Goal: Transaction & Acquisition: Subscribe to service/newsletter

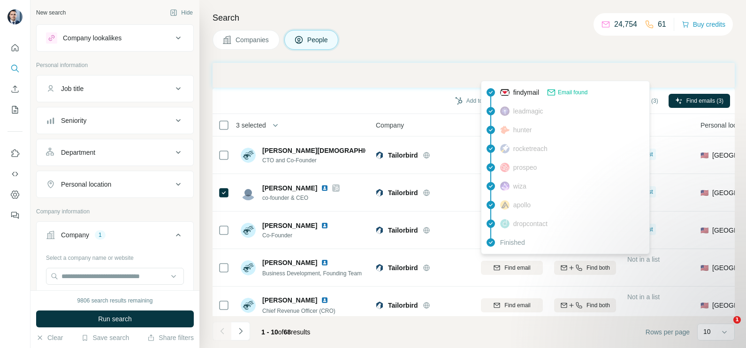
click at [254, 34] on button "Companies" at bounding box center [246, 40] width 67 height 20
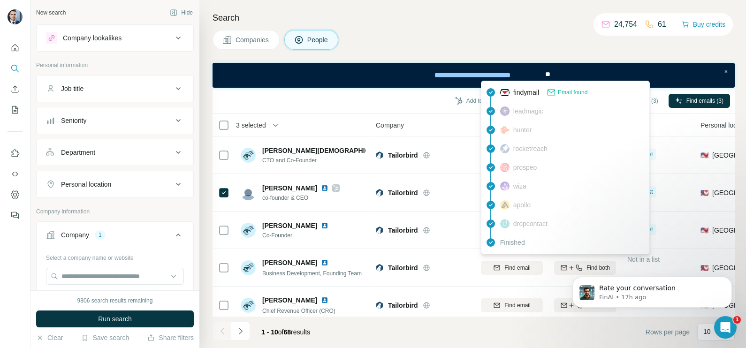
scroll to position [117, 0]
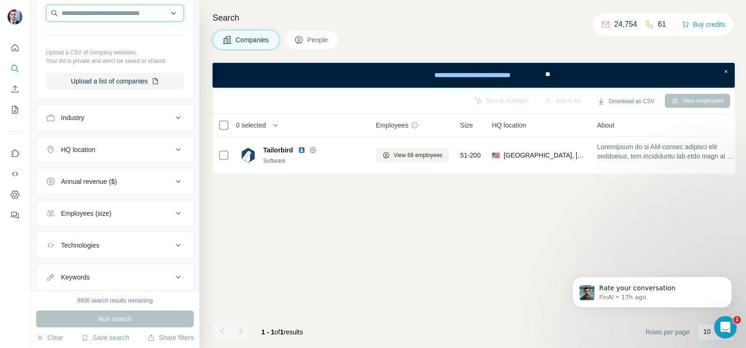
click at [94, 17] on input "text" at bounding box center [115, 13] width 138 height 17
paste input "**********"
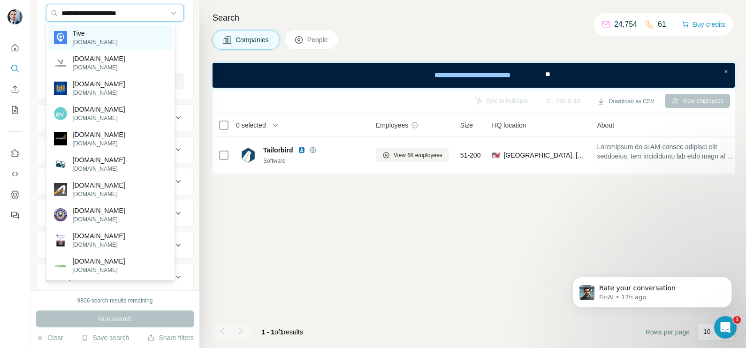
type input "**********"
click at [101, 34] on div "Tive [DOMAIN_NAME]" at bounding box center [110, 37] width 124 height 25
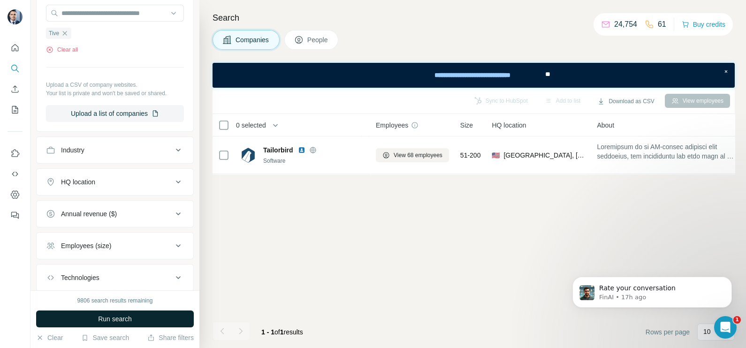
click at [119, 319] on span "Run search" at bounding box center [115, 319] width 34 height 9
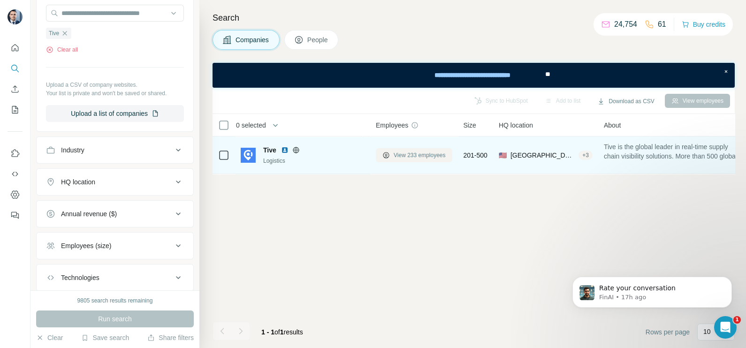
click at [423, 153] on span "View 233 employees" at bounding box center [420, 155] width 52 height 8
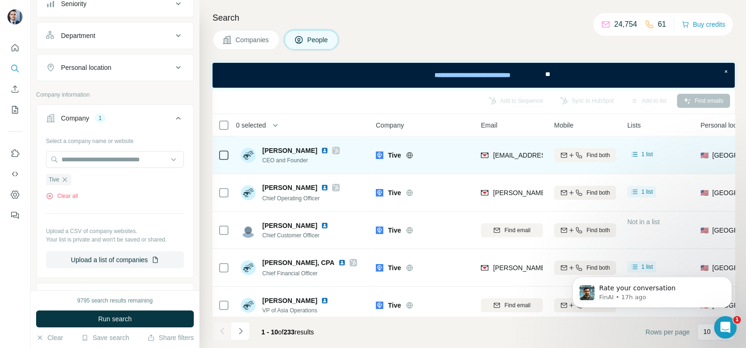
click at [333, 153] on icon at bounding box center [336, 151] width 6 height 8
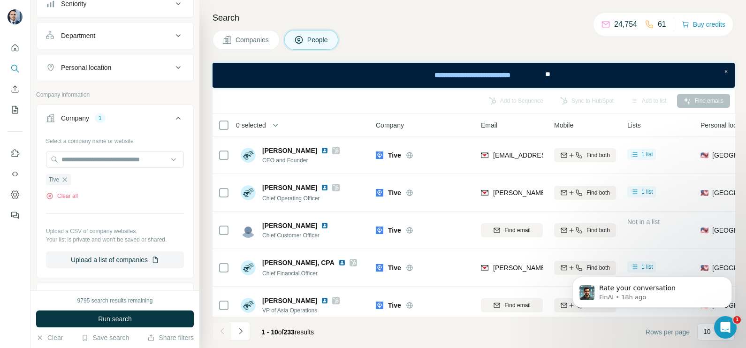
click at [246, 38] on span "Companies" at bounding box center [253, 39] width 34 height 9
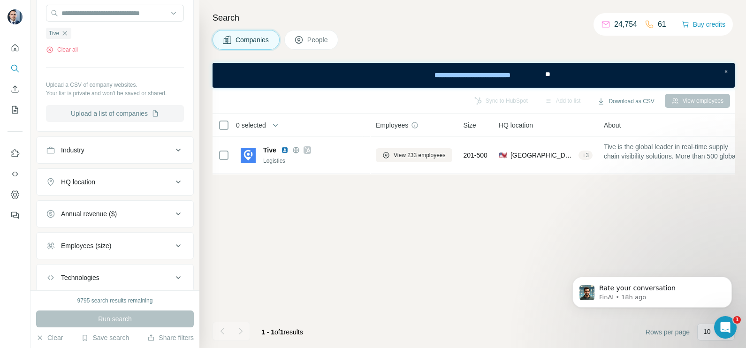
scroll to position [58, 0]
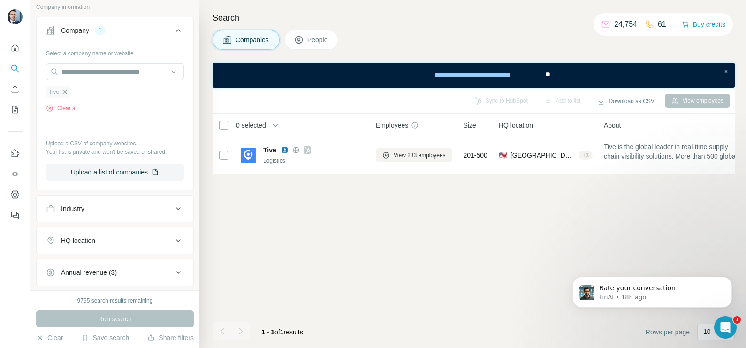
click at [65, 93] on icon "button" at bounding box center [65, 92] width 8 height 8
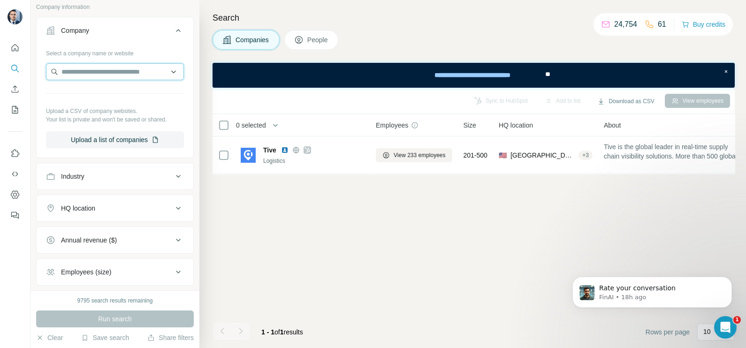
click at [84, 68] on input "text" at bounding box center [115, 71] width 138 height 17
paste input "**********"
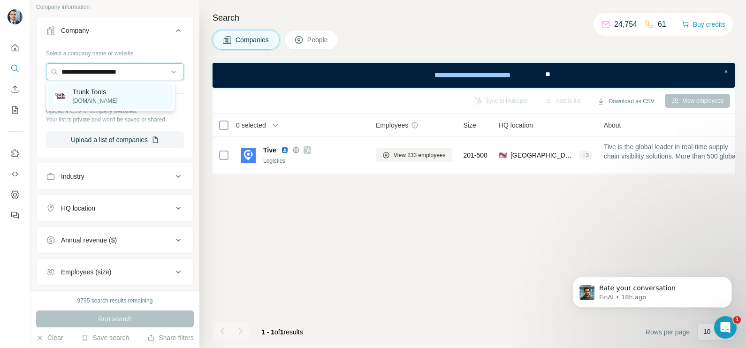
type input "**********"
click at [104, 92] on p "Trunk Tools" at bounding box center [95, 91] width 45 height 9
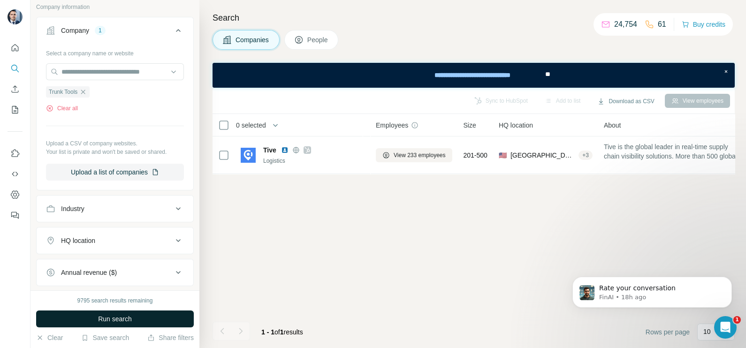
click at [118, 312] on button "Run search" at bounding box center [115, 319] width 158 height 17
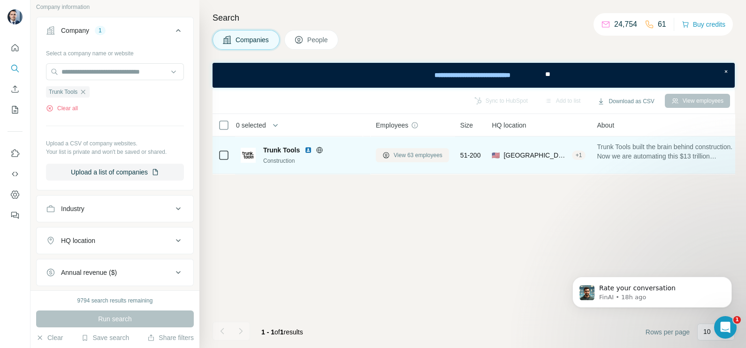
click at [414, 156] on span "View 63 employees" at bounding box center [418, 155] width 49 height 8
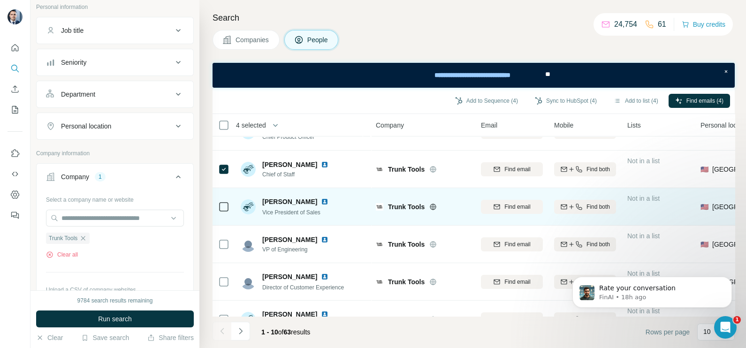
scroll to position [117, 0]
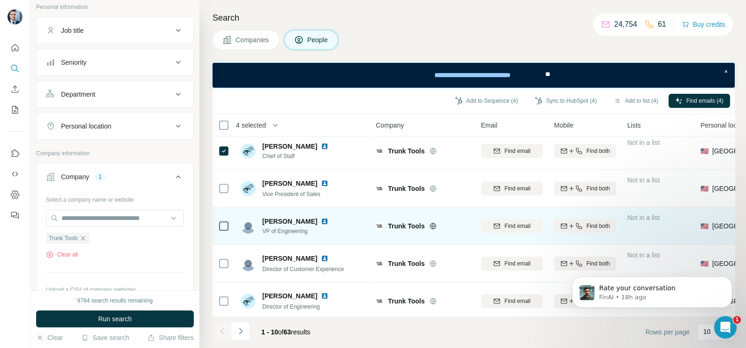
click at [223, 231] on icon at bounding box center [223, 226] width 11 height 11
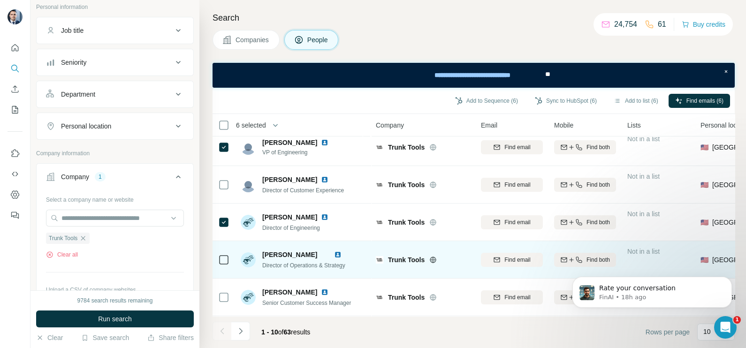
click at [231, 254] on td at bounding box center [224, 260] width 23 height 38
click at [229, 254] on icon at bounding box center [223, 259] width 11 height 11
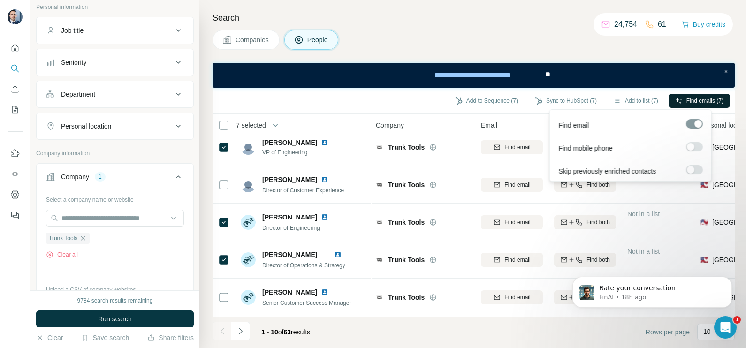
click at [694, 106] on button "Find emails (7)" at bounding box center [700, 101] width 62 height 14
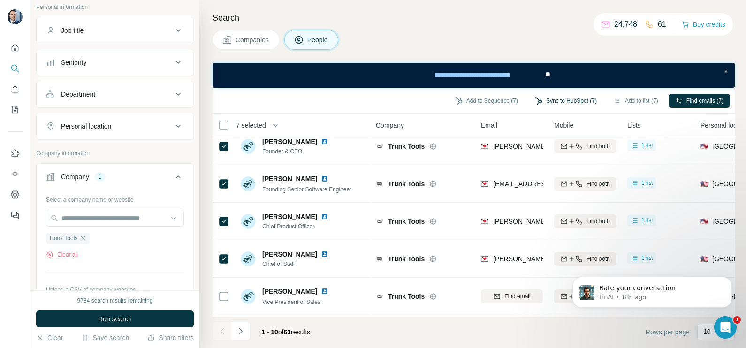
scroll to position [0, 0]
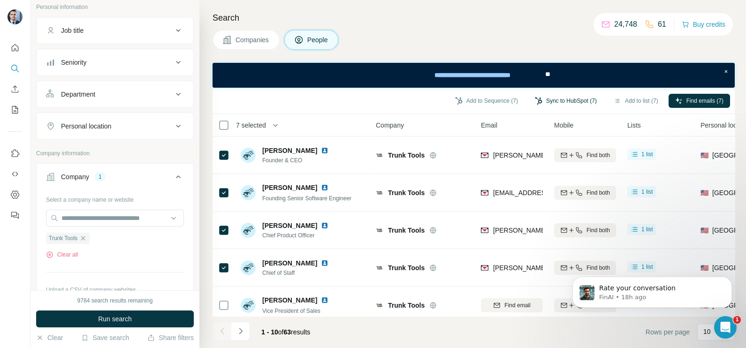
click at [560, 97] on button "Sync to HubSpot (7)" at bounding box center [566, 101] width 75 height 14
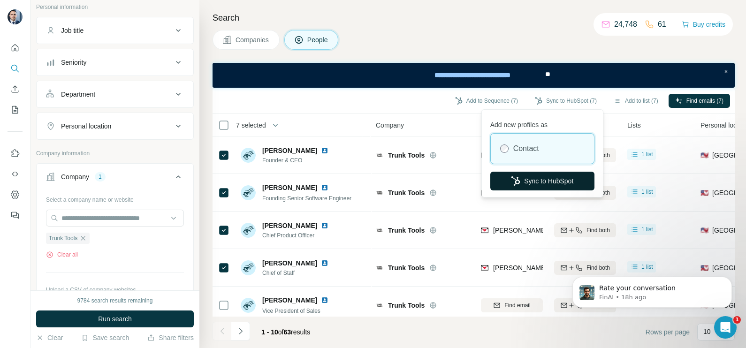
click at [546, 181] on button "Sync to HubSpot" at bounding box center [543, 181] width 104 height 19
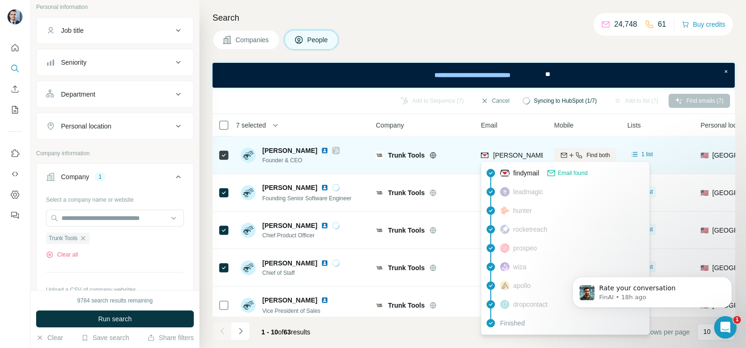
click at [515, 155] on span "[PERSON_NAME][EMAIL_ADDRESS][DOMAIN_NAME]" at bounding box center [575, 156] width 165 height 8
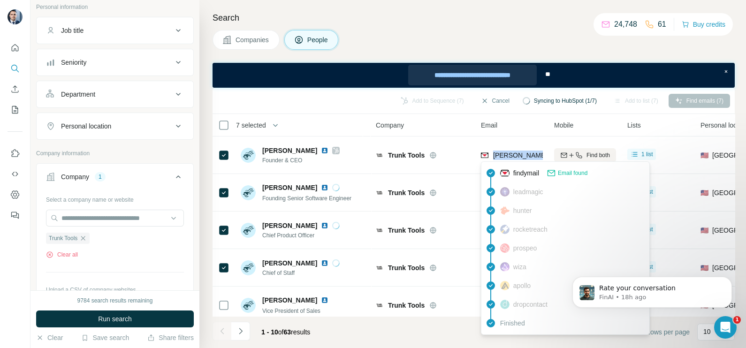
copy tr "[PERSON_NAME][EMAIL_ADDRESS][DOMAIN_NAME]"
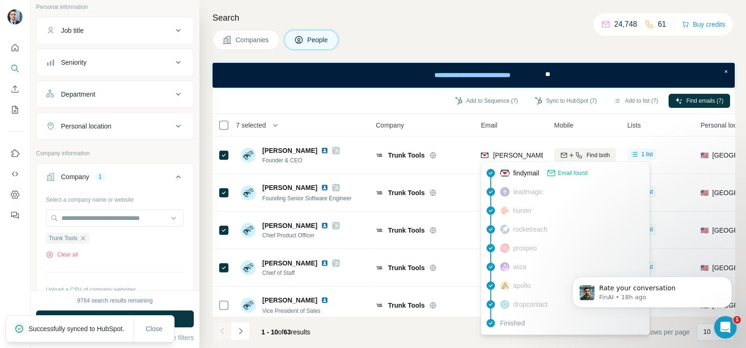
click at [455, 131] on th "Company" at bounding box center [422, 125] width 105 height 23
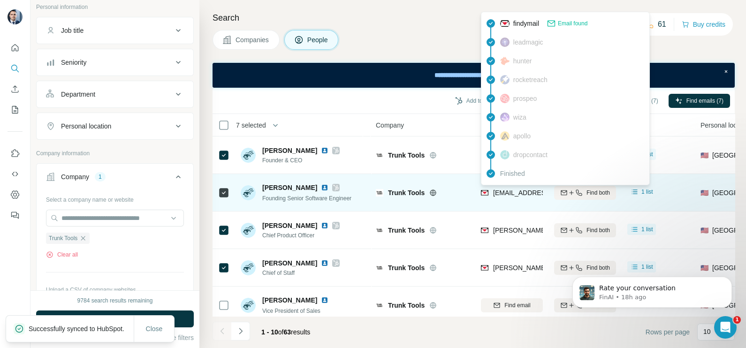
click at [508, 196] on span "[EMAIL_ADDRESS][DOMAIN_NAME]" at bounding box center [548, 193] width 111 height 8
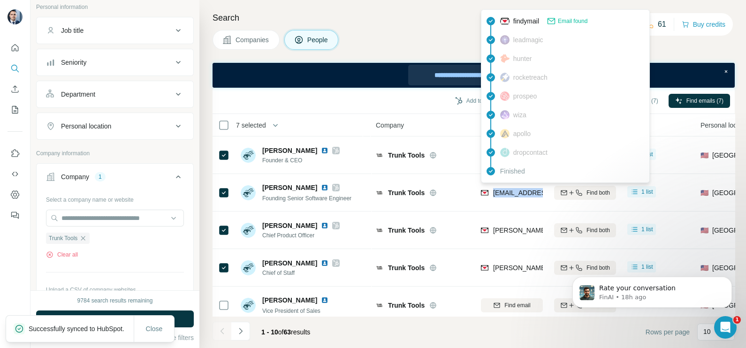
copy tr "[EMAIL_ADDRESS][DOMAIN_NAME]"
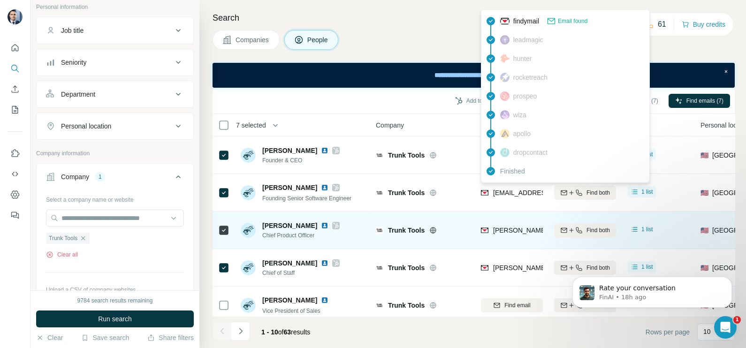
click at [515, 229] on span "[PERSON_NAME][EMAIL_ADDRESS][DOMAIN_NAME]" at bounding box center [575, 231] width 165 height 8
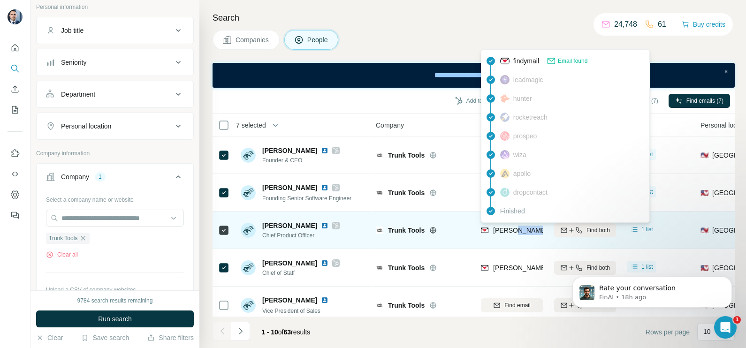
click at [515, 229] on span "[PERSON_NAME][EMAIL_ADDRESS][DOMAIN_NAME]" at bounding box center [575, 231] width 165 height 8
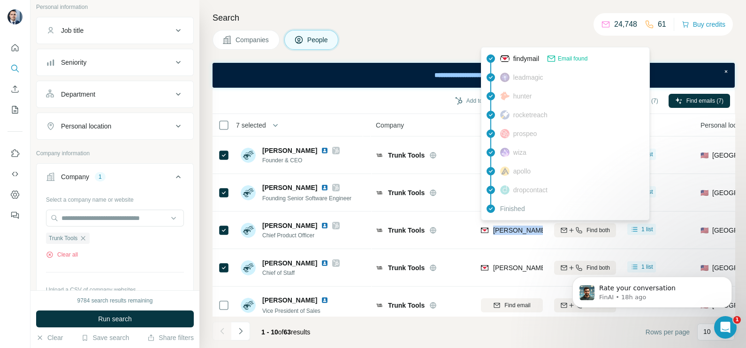
copy tr "[PERSON_NAME][EMAIL_ADDRESS][DOMAIN_NAME]"
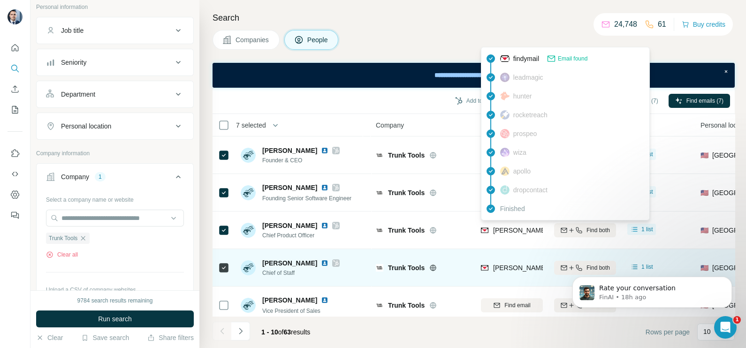
click at [515, 269] on span "[PERSON_NAME][EMAIL_ADDRESS][PERSON_NAME][DOMAIN_NAME]" at bounding box center [603, 268] width 220 height 8
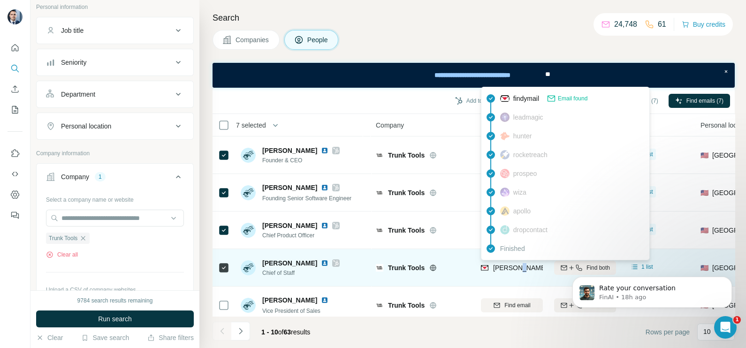
click at [515, 269] on span "[PERSON_NAME][EMAIL_ADDRESS][PERSON_NAME][DOMAIN_NAME]" at bounding box center [603, 268] width 220 height 8
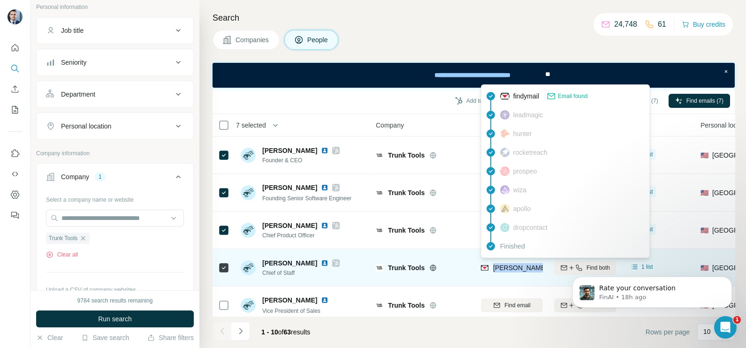
click at [515, 269] on span "[PERSON_NAME][EMAIL_ADDRESS][PERSON_NAME][DOMAIN_NAME]" at bounding box center [603, 268] width 220 height 8
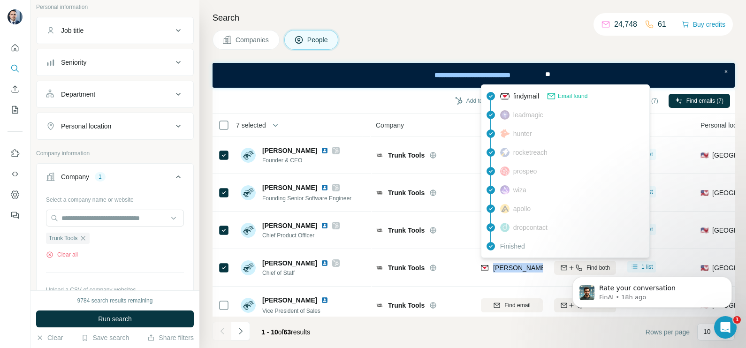
copy tr "[PERSON_NAME][EMAIL_ADDRESS][PERSON_NAME][DOMAIN_NAME]"
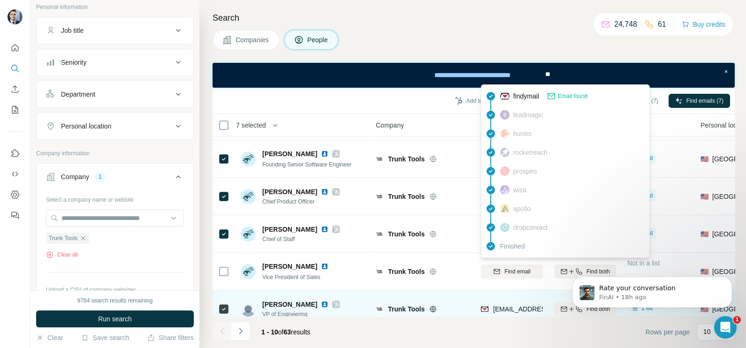
scroll to position [58, 0]
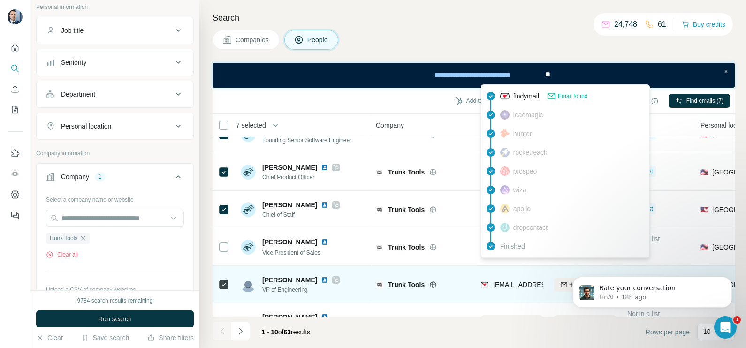
click at [508, 283] on span "[EMAIL_ADDRESS][PERSON_NAME][DOMAIN_NAME]" at bounding box center [575, 285] width 165 height 8
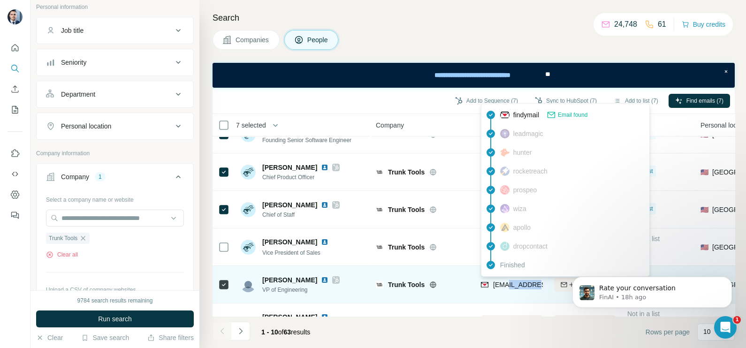
click at [508, 283] on span "[EMAIL_ADDRESS][PERSON_NAME][DOMAIN_NAME]" at bounding box center [575, 285] width 165 height 8
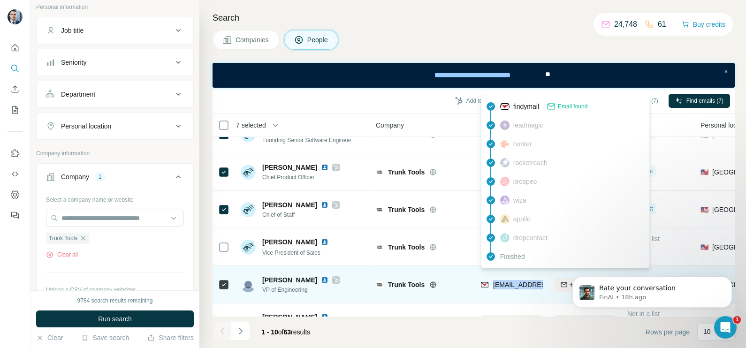
click at [508, 283] on span "[EMAIL_ADDRESS][PERSON_NAME][DOMAIN_NAME]" at bounding box center [575, 285] width 165 height 8
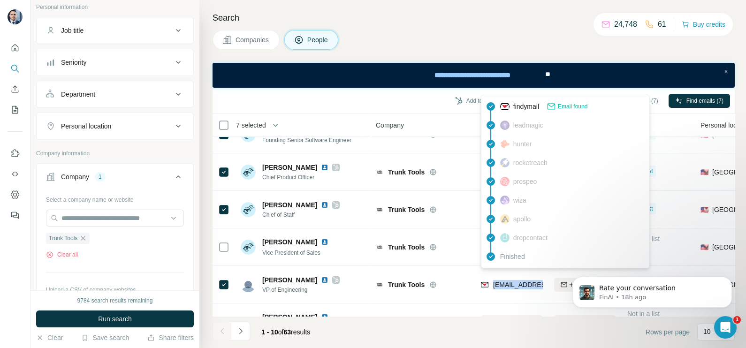
copy tr "[EMAIL_ADDRESS][PERSON_NAME][DOMAIN_NAME]"
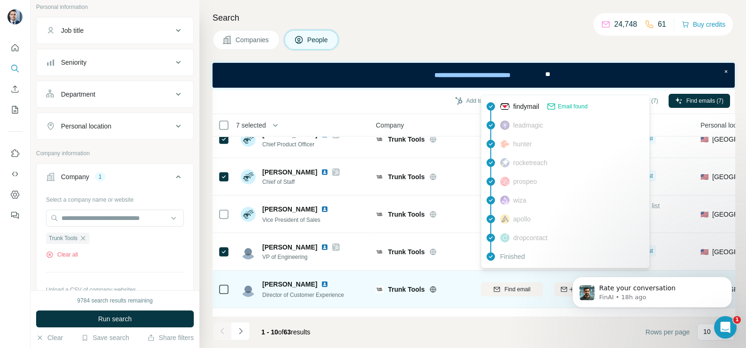
scroll to position [117, 0]
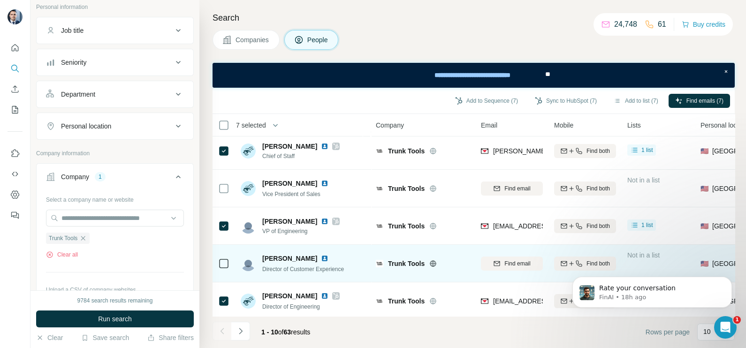
click at [457, 268] on div "Trunk Tools" at bounding box center [423, 264] width 94 height 26
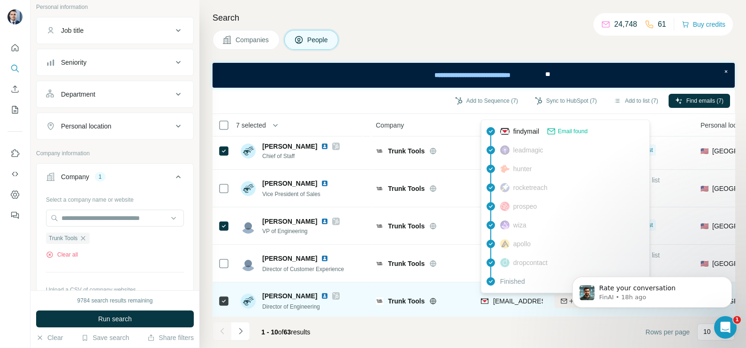
click at [514, 298] on span "[EMAIL_ADDRESS][PERSON_NAME][DOMAIN_NAME]" at bounding box center [575, 302] width 165 height 8
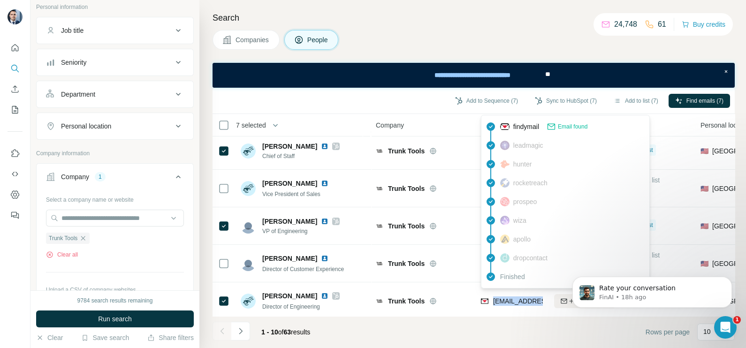
copy tr "[EMAIL_ADDRESS][PERSON_NAME][DOMAIN_NAME]"
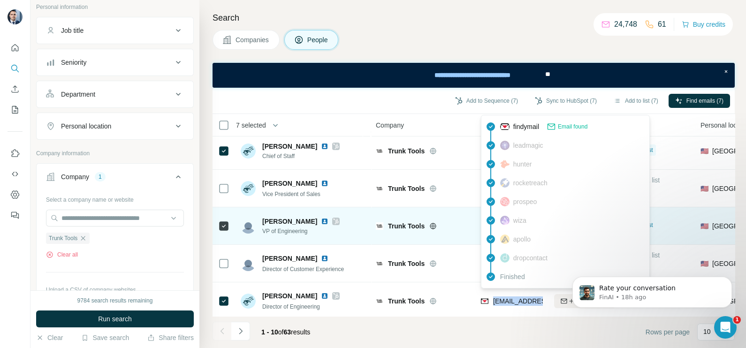
scroll to position [176, 0]
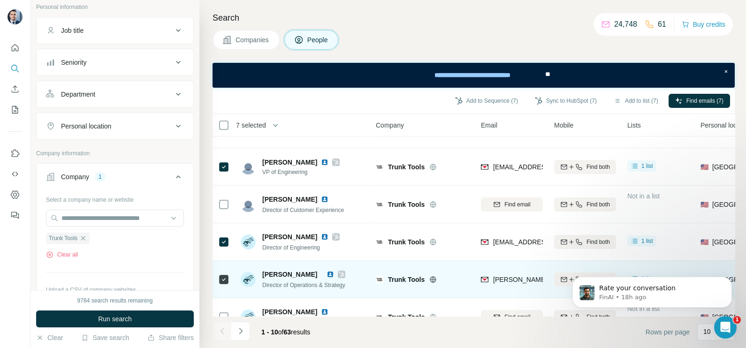
click at [464, 274] on div "Trunk Tools" at bounding box center [423, 280] width 94 height 26
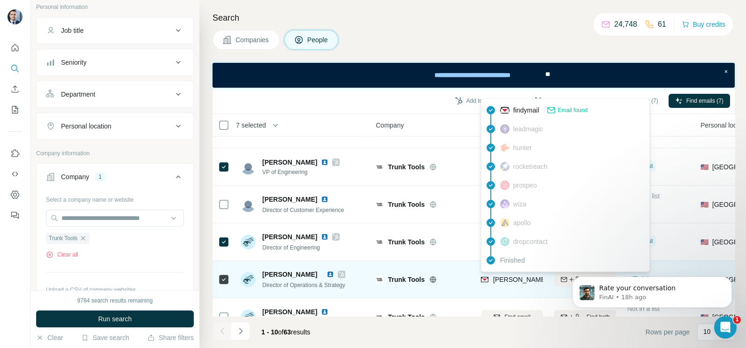
click at [528, 278] on span "[PERSON_NAME][EMAIL_ADDRESS][PERSON_NAME][DOMAIN_NAME]" at bounding box center [603, 280] width 220 height 8
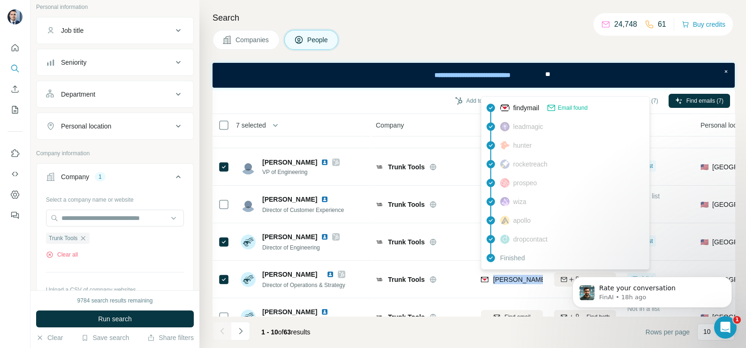
copy tr "[PERSON_NAME][EMAIL_ADDRESS][PERSON_NAME][DOMAIN_NAME]"
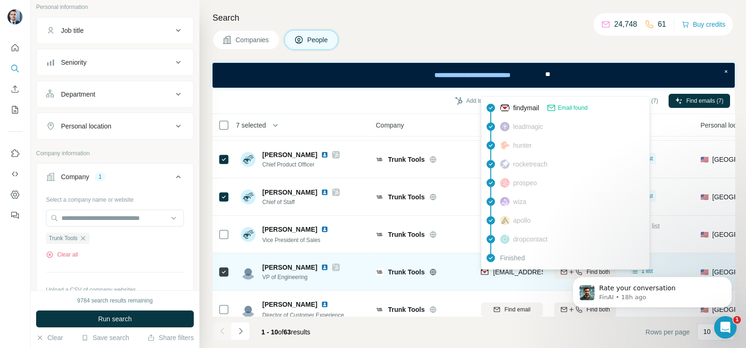
scroll to position [0, 0]
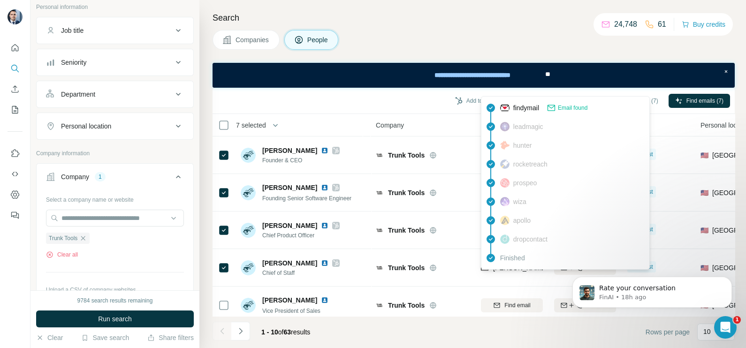
click at [271, 32] on button "Companies" at bounding box center [246, 40] width 67 height 20
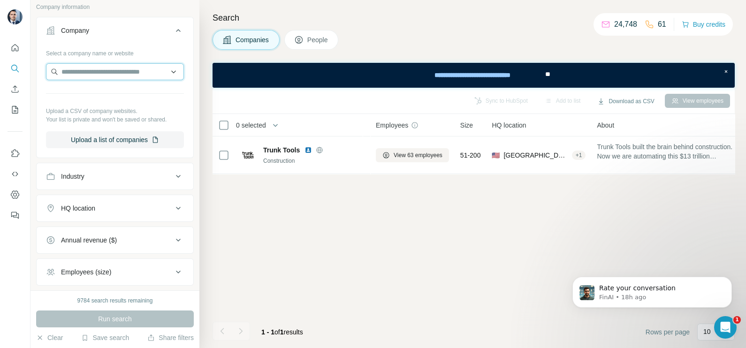
click at [92, 73] on input "text" at bounding box center [115, 71] width 138 height 17
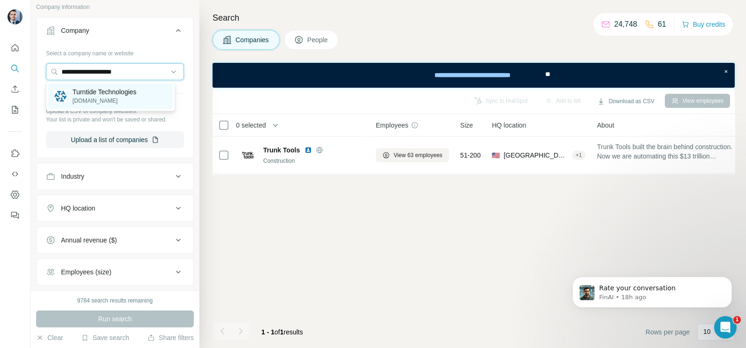
type input "**********"
click at [101, 101] on p "[DOMAIN_NAME]" at bounding box center [105, 101] width 64 height 8
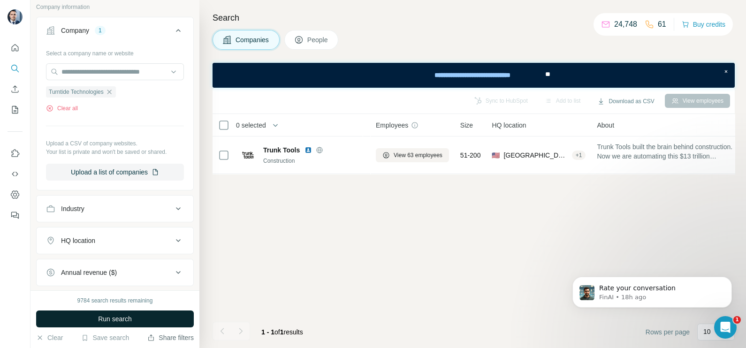
click at [141, 319] on button "Run search" at bounding box center [115, 319] width 158 height 17
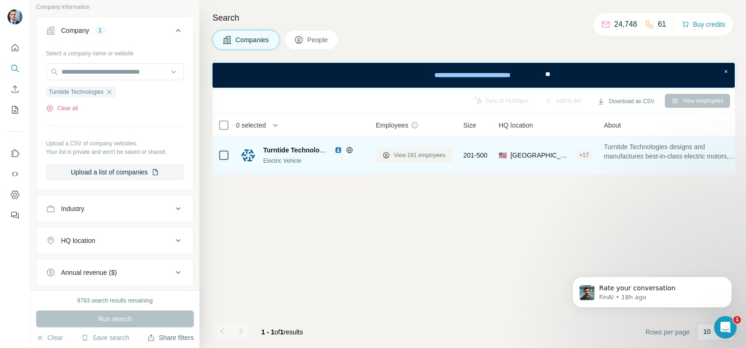
click at [419, 154] on span "View 191 employees" at bounding box center [420, 155] width 52 height 8
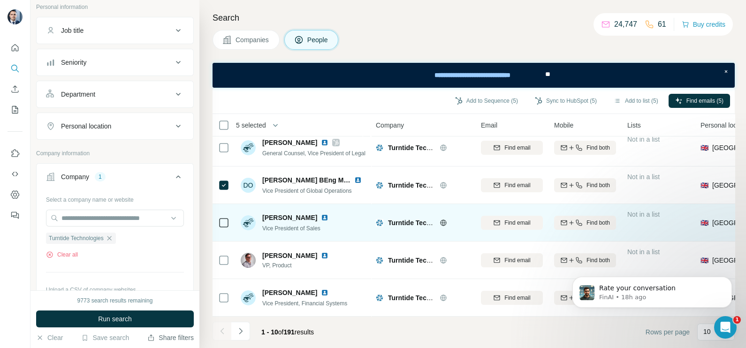
scroll to position [201, 0]
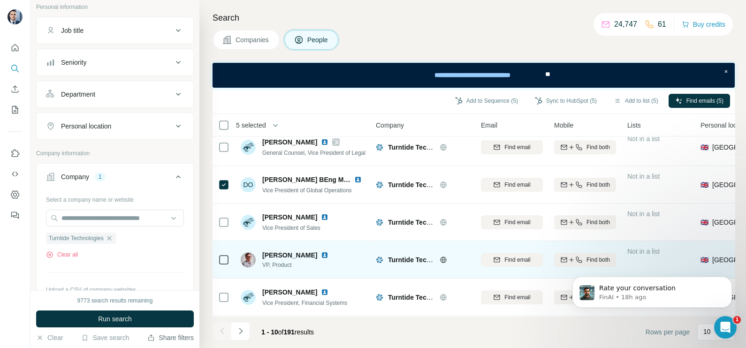
click at [221, 254] on icon at bounding box center [223, 259] width 11 height 11
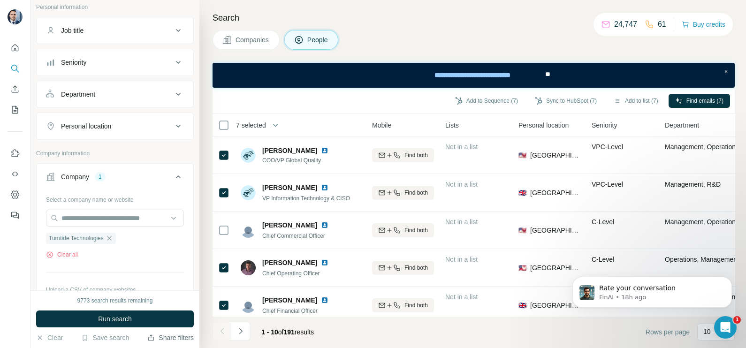
scroll to position [0, 0]
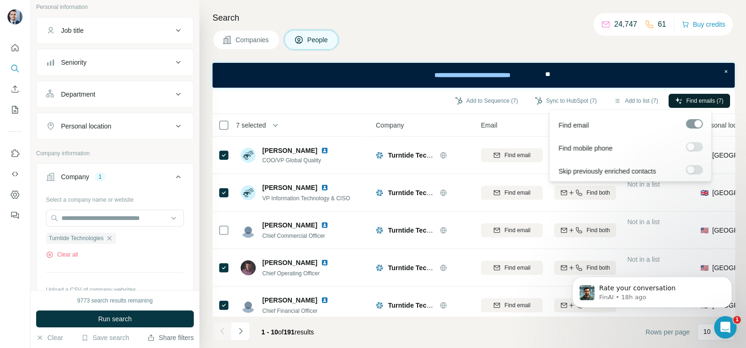
click at [687, 105] on button "Find emails (7)" at bounding box center [700, 101] width 62 height 14
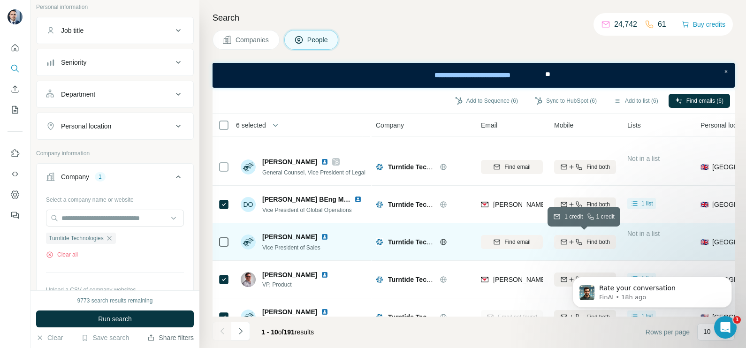
scroll to position [201, 0]
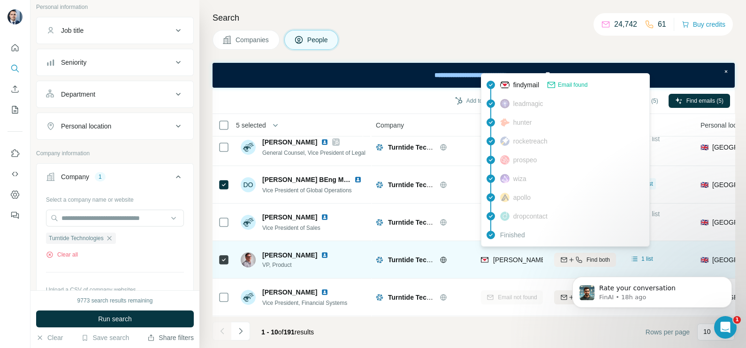
click at [518, 256] on span "[PERSON_NAME][EMAIL_ADDRESS][PERSON_NAME][DOMAIN_NAME]" at bounding box center [603, 260] width 220 height 8
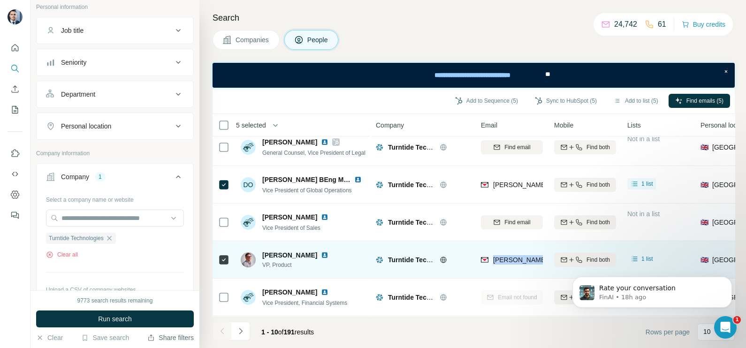
click at [518, 256] on span "[PERSON_NAME][EMAIL_ADDRESS][PERSON_NAME][DOMAIN_NAME]" at bounding box center [603, 260] width 220 height 8
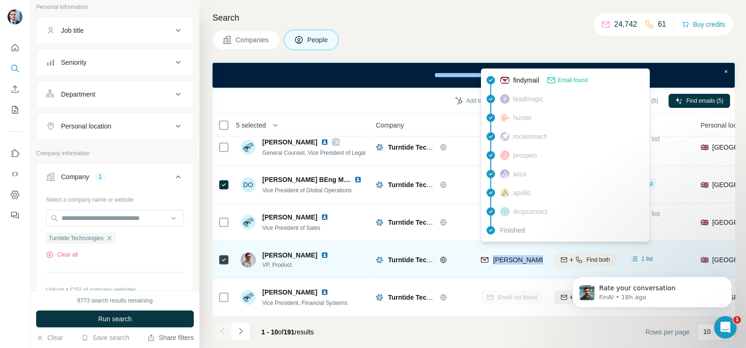
copy tr "[PERSON_NAME][EMAIL_ADDRESS][PERSON_NAME][DOMAIN_NAME]"
click at [473, 243] on td "Turntide Technologies" at bounding box center [422, 260] width 105 height 38
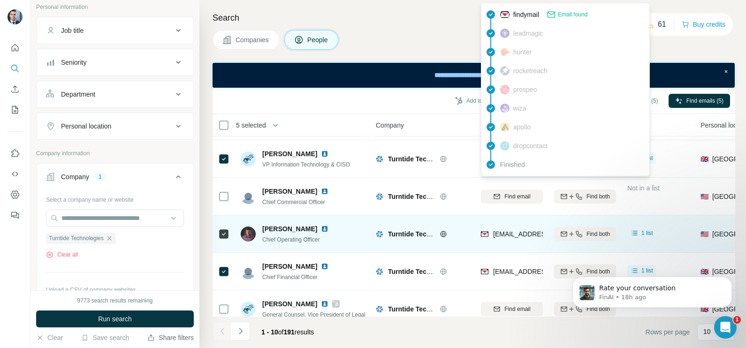
scroll to position [0, 0]
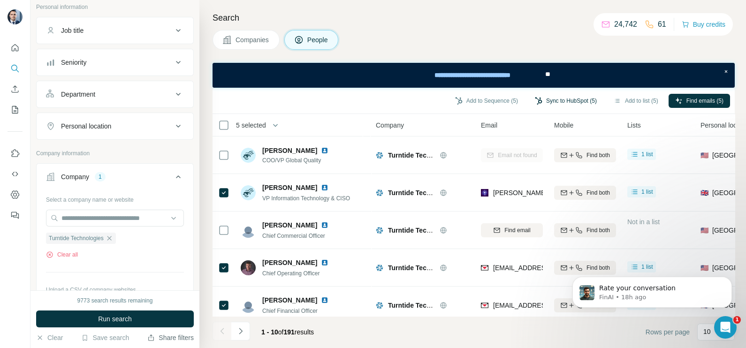
click at [559, 100] on button "Sync to HubSpot (5)" at bounding box center [566, 101] width 75 height 14
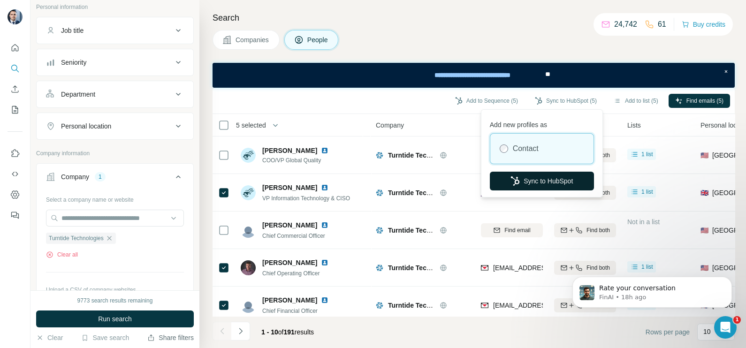
click at [549, 179] on button "Sync to HubSpot" at bounding box center [542, 181] width 104 height 19
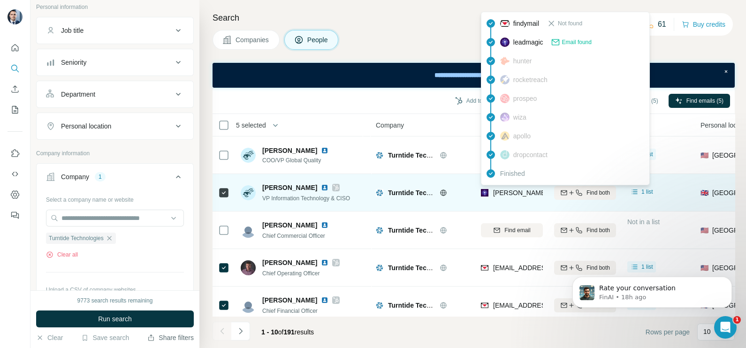
click at [505, 192] on span "[PERSON_NAME][EMAIL_ADDRESS][PERSON_NAME][DOMAIN_NAME]" at bounding box center [603, 193] width 220 height 8
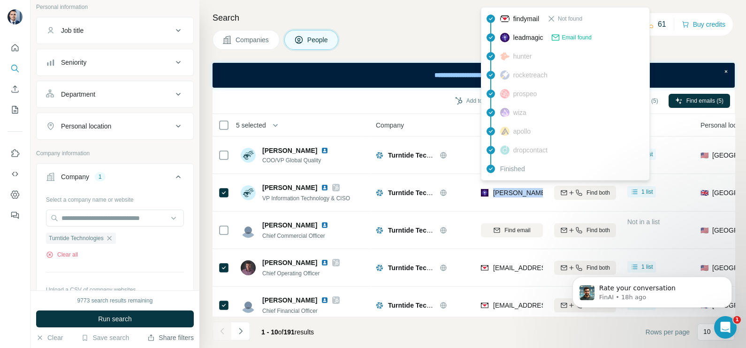
copy tr "[PERSON_NAME][EMAIL_ADDRESS][PERSON_NAME][DOMAIN_NAME]"
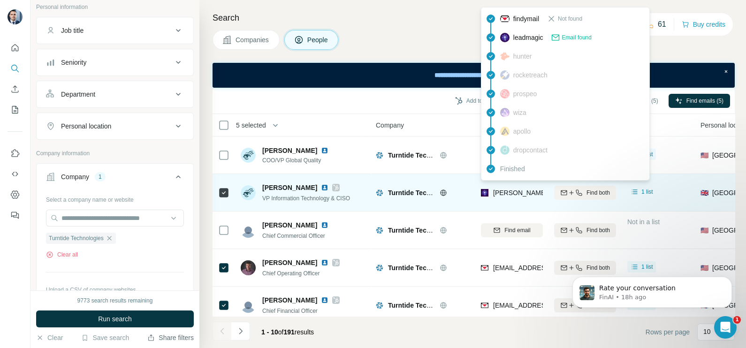
click at [333, 190] on icon at bounding box center [336, 188] width 6 height 8
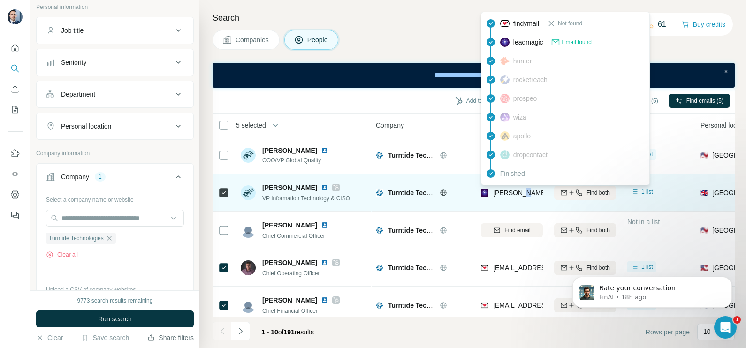
click at [519, 190] on span "[PERSON_NAME][EMAIL_ADDRESS][PERSON_NAME][DOMAIN_NAME]" at bounding box center [603, 193] width 220 height 8
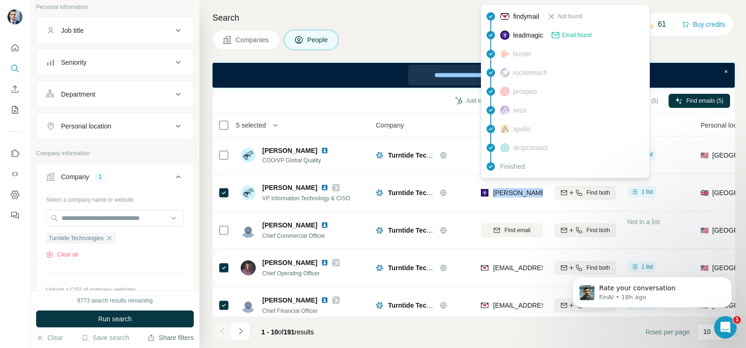
copy tr "[PERSON_NAME][EMAIL_ADDRESS][PERSON_NAME][DOMAIN_NAME]"
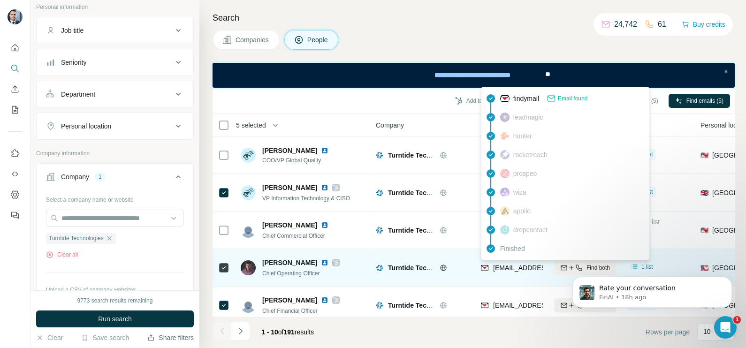
click at [512, 268] on span "[EMAIL_ADDRESS][PERSON_NAME][DOMAIN_NAME]" at bounding box center [575, 268] width 165 height 8
click at [511, 268] on span "[EMAIL_ADDRESS][PERSON_NAME][DOMAIN_NAME]" at bounding box center [575, 268] width 165 height 8
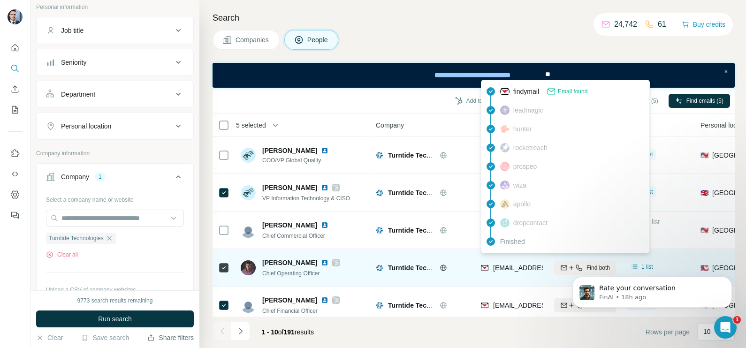
click at [509, 269] on span "[EMAIL_ADDRESS][PERSON_NAME][DOMAIN_NAME]" at bounding box center [575, 268] width 165 height 8
click at [509, 270] on span "[EMAIL_ADDRESS][PERSON_NAME][DOMAIN_NAME]" at bounding box center [575, 268] width 165 height 8
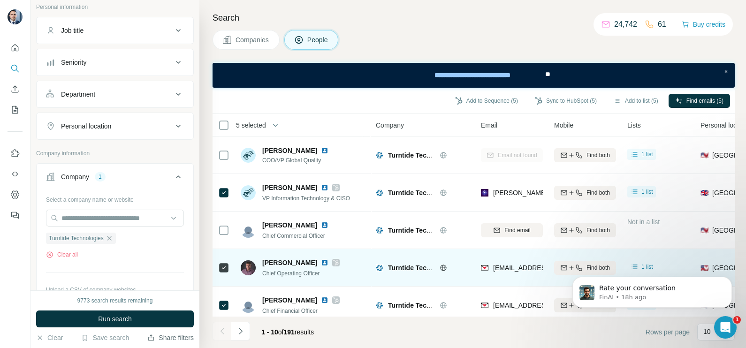
click at [514, 272] on div "[EMAIL_ADDRESS][PERSON_NAME][DOMAIN_NAME]" at bounding box center [575, 267] width 165 height 9
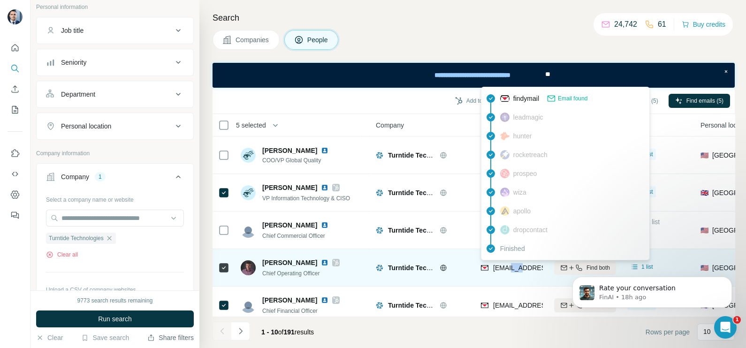
click at [514, 272] on div "[EMAIL_ADDRESS][PERSON_NAME][DOMAIN_NAME]" at bounding box center [575, 267] width 165 height 9
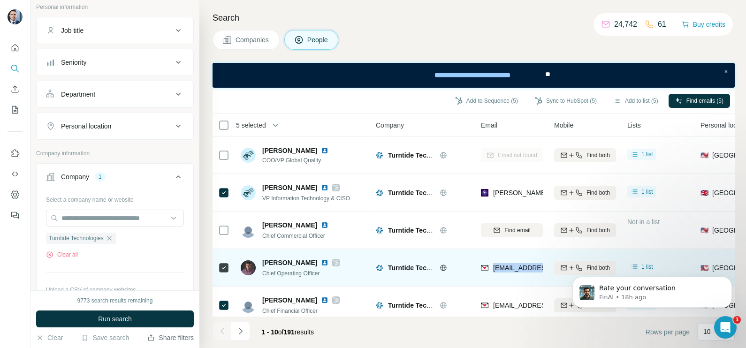
click at [514, 272] on div "[EMAIL_ADDRESS][PERSON_NAME][DOMAIN_NAME]" at bounding box center [575, 267] width 165 height 9
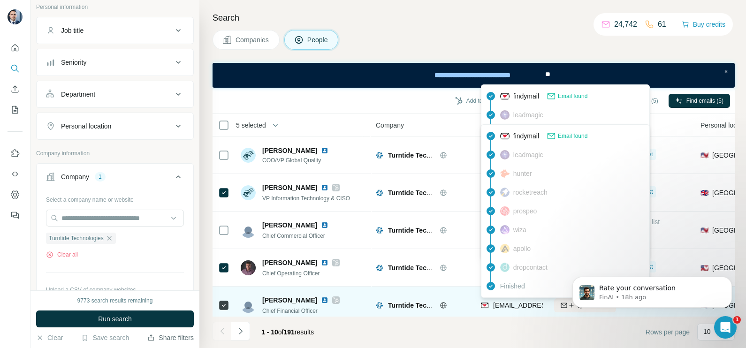
click at [512, 302] on span "[EMAIL_ADDRESS][PERSON_NAME][DOMAIN_NAME]" at bounding box center [575, 306] width 165 height 8
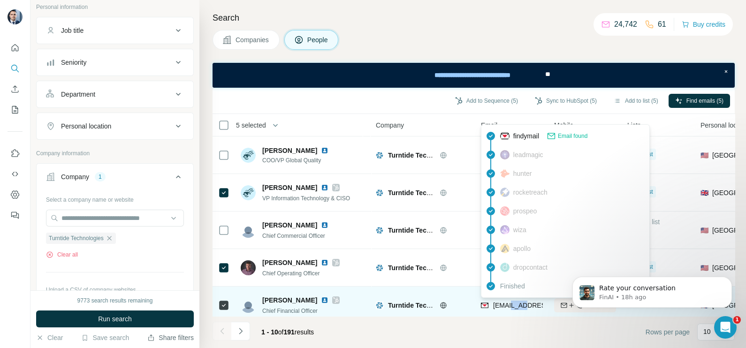
click at [512, 302] on span "[EMAIL_ADDRESS][PERSON_NAME][DOMAIN_NAME]" at bounding box center [575, 306] width 165 height 8
click at [512, 301] on div "[EMAIL_ADDRESS][PERSON_NAME][DOMAIN_NAME]" at bounding box center [575, 305] width 165 height 9
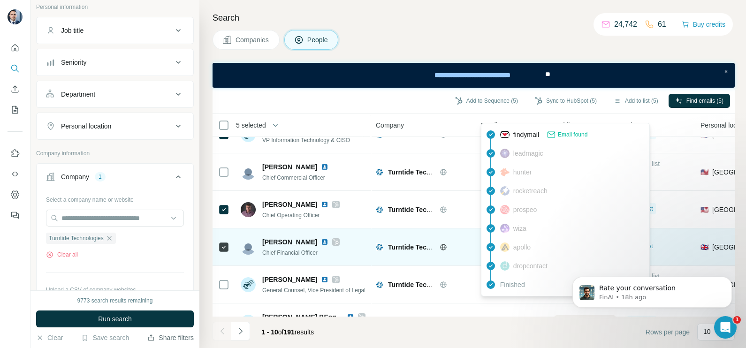
click at [457, 254] on div "Turntide Technologies" at bounding box center [423, 247] width 94 height 26
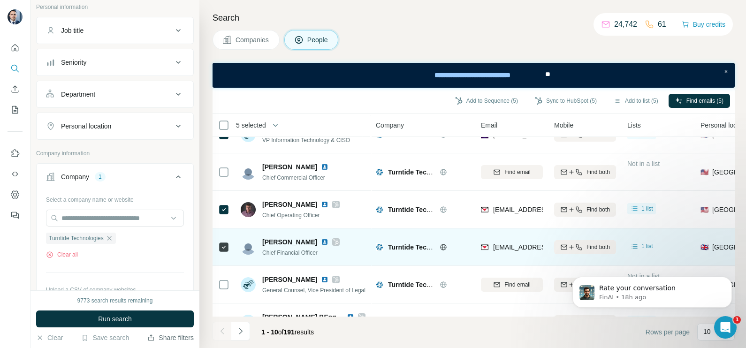
scroll to position [176, 0]
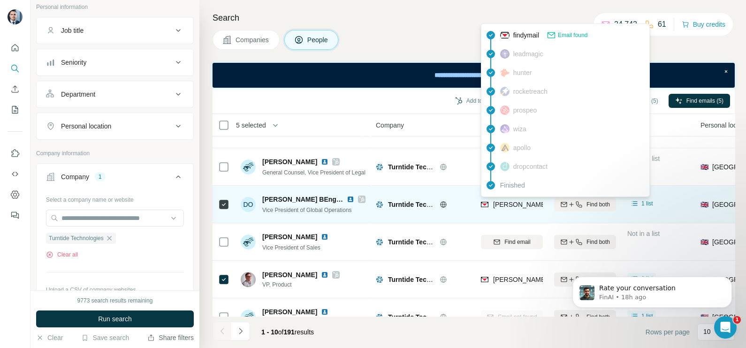
click at [500, 201] on span "[PERSON_NAME][EMAIL_ADDRESS][PERSON_NAME][DOMAIN_NAME]" at bounding box center [603, 205] width 220 height 8
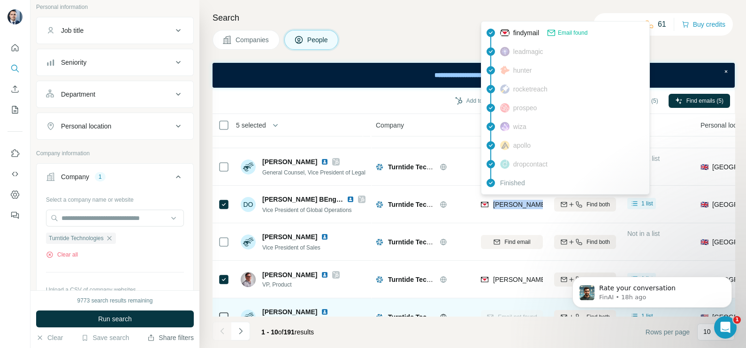
scroll to position [201, 0]
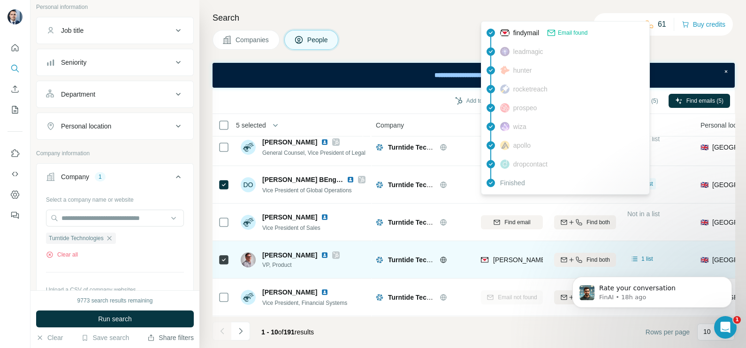
click at [520, 261] on div "[PERSON_NAME][EMAIL_ADDRESS][PERSON_NAME][DOMAIN_NAME]" at bounding box center [512, 260] width 62 height 26
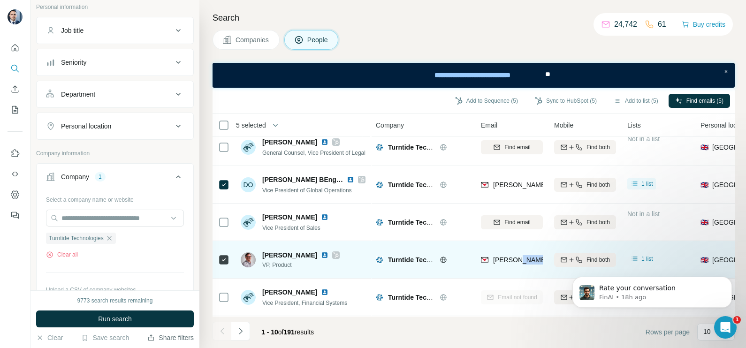
click at [520, 261] on div "[PERSON_NAME][EMAIL_ADDRESS][PERSON_NAME][DOMAIN_NAME]" at bounding box center [512, 260] width 62 height 26
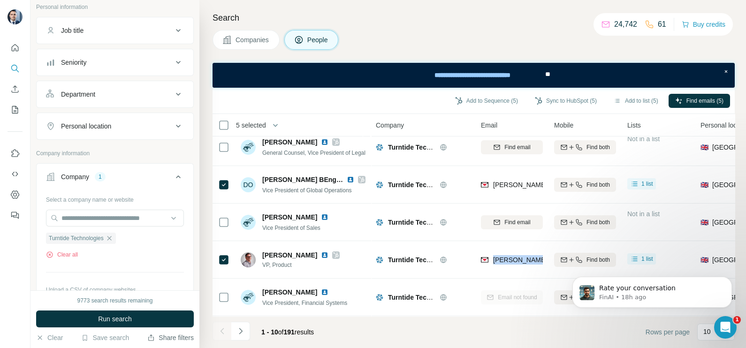
drag, startPoint x: 254, startPoint y: 38, endPoint x: 8, endPoint y: 15, distance: 246.5
click at [254, 38] on span "Companies" at bounding box center [253, 39] width 34 height 9
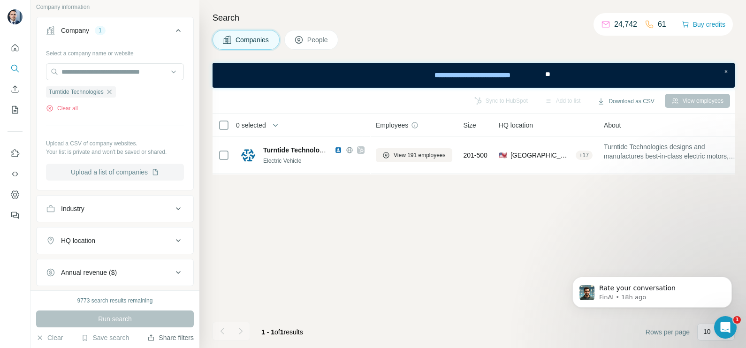
scroll to position [0, 0]
click at [111, 90] on icon "button" at bounding box center [109, 92] width 4 height 4
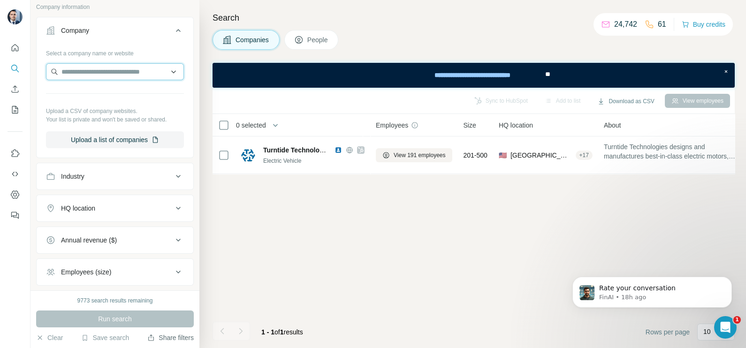
click at [92, 72] on input "text" at bounding box center [115, 71] width 138 height 17
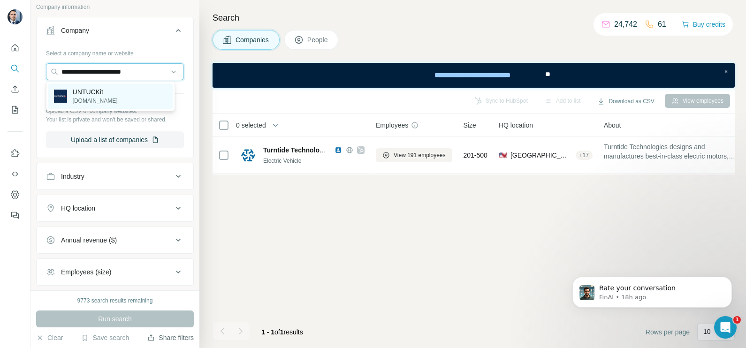
type input "**********"
click at [95, 94] on p "UNTUCKit" at bounding box center [95, 91] width 45 height 9
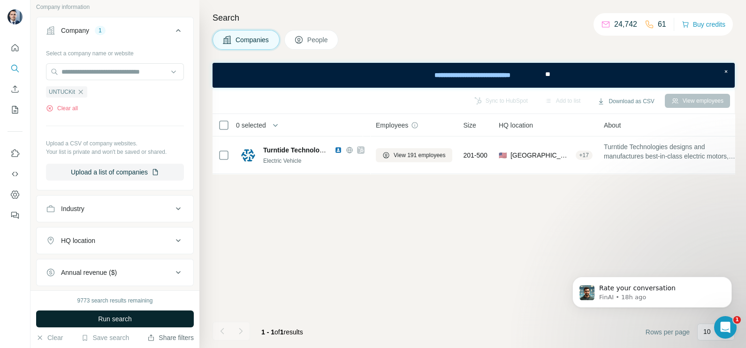
click at [122, 318] on span "Run search" at bounding box center [115, 319] width 34 height 9
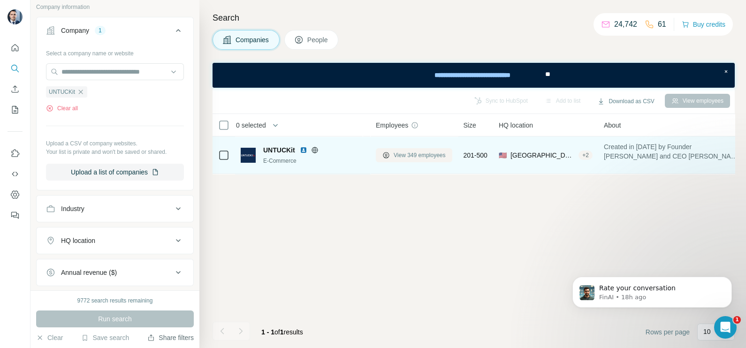
click at [388, 150] on button "View 349 employees" at bounding box center [414, 155] width 77 height 14
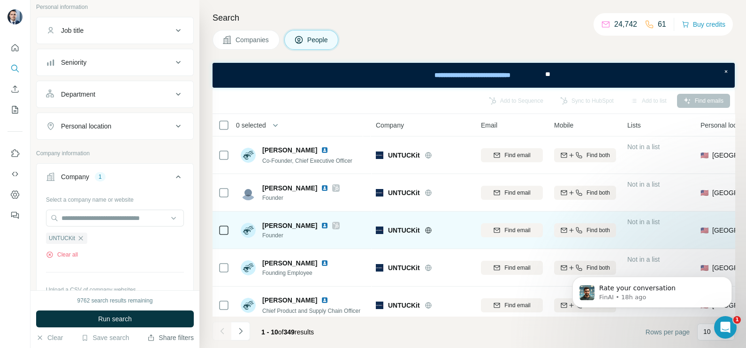
click at [333, 227] on icon at bounding box center [336, 226] width 6 height 8
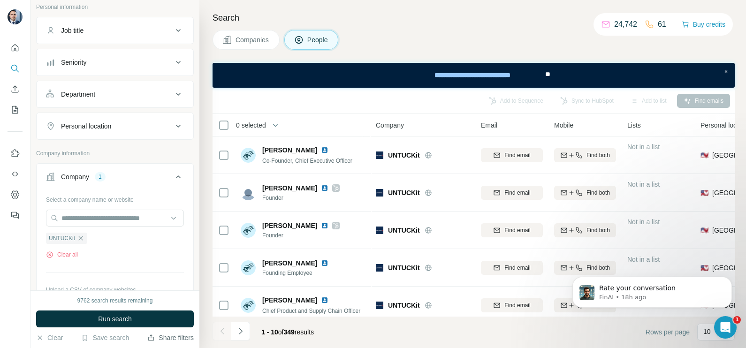
click at [264, 39] on span "Companies" at bounding box center [253, 39] width 34 height 9
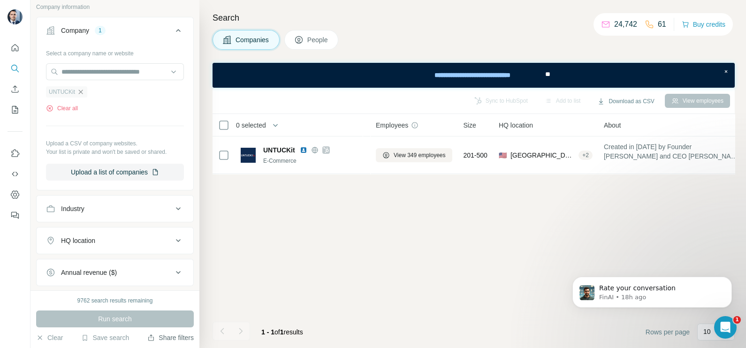
click at [84, 91] on icon "button" at bounding box center [81, 92] width 8 height 8
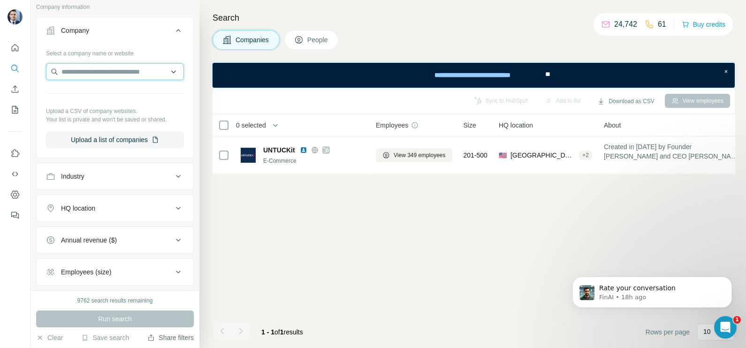
click at [94, 71] on input "text" at bounding box center [115, 71] width 138 height 17
type input "*"
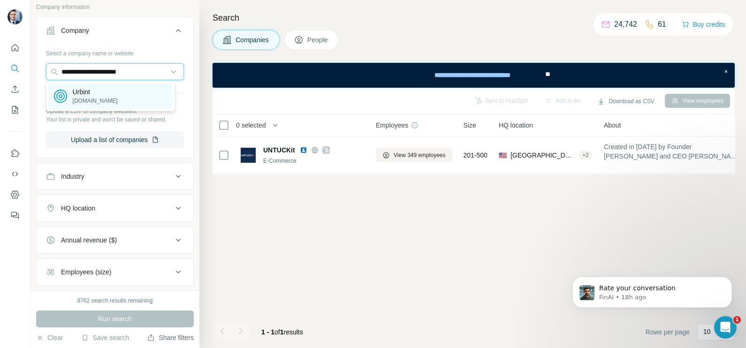
type input "**********"
click at [92, 98] on p "[DOMAIN_NAME]" at bounding box center [95, 101] width 45 height 8
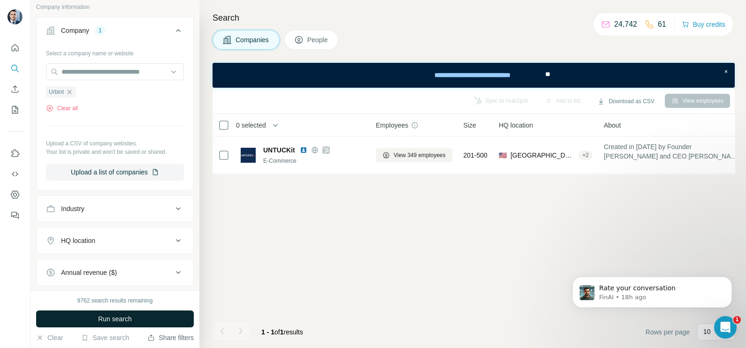
click at [122, 323] on span "Run search" at bounding box center [115, 319] width 34 height 9
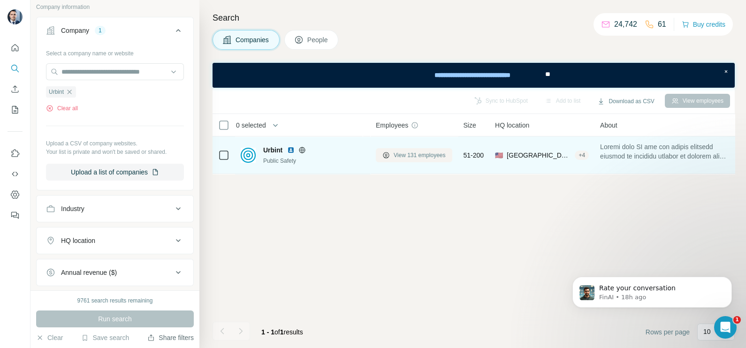
click at [420, 155] on span "View 131 employees" at bounding box center [420, 155] width 52 height 8
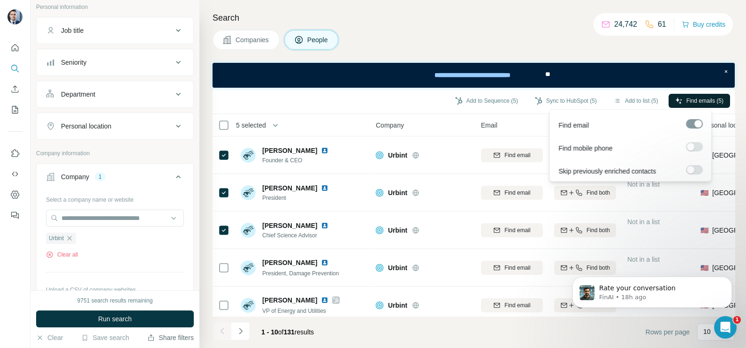
click at [698, 103] on span "Find emails (5)" at bounding box center [705, 101] width 37 height 8
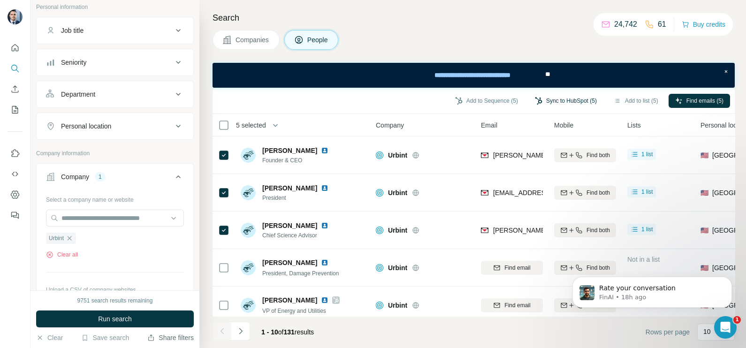
click at [556, 105] on button "Sync to HubSpot (5)" at bounding box center [566, 101] width 75 height 14
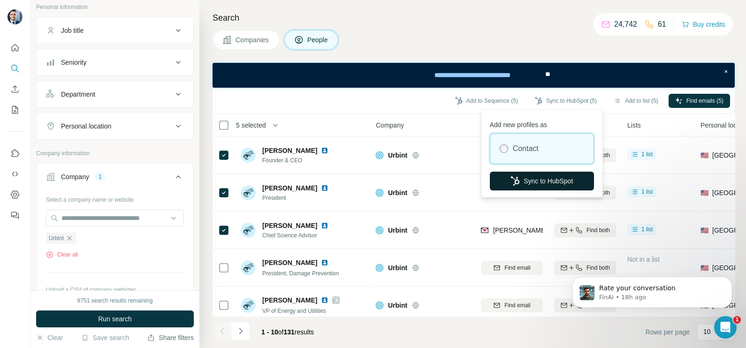
click at [538, 177] on button "Sync to HubSpot" at bounding box center [542, 181] width 104 height 19
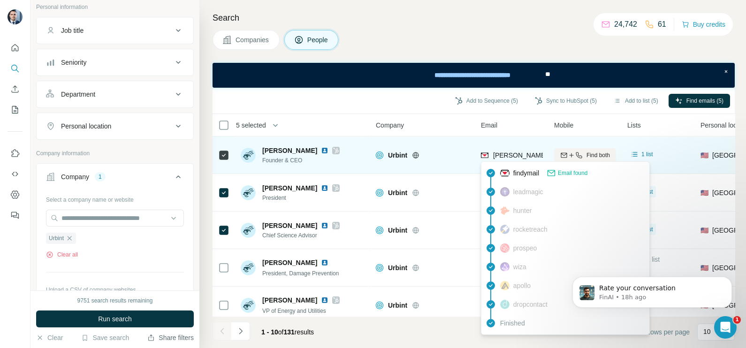
click at [518, 151] on div "[PERSON_NAME][EMAIL_ADDRESS][DOMAIN_NAME]" at bounding box center [575, 155] width 165 height 9
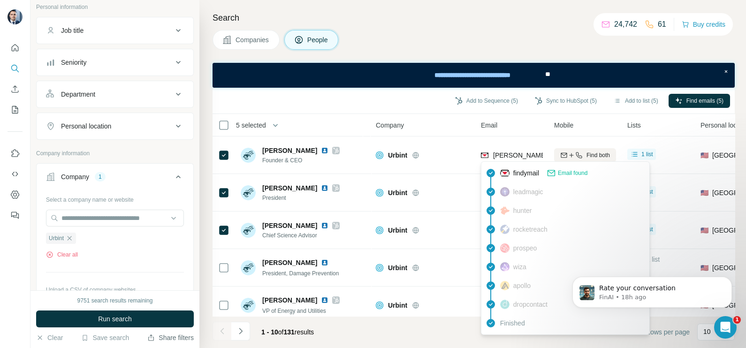
click at [454, 126] on div "Company" at bounding box center [423, 125] width 94 height 11
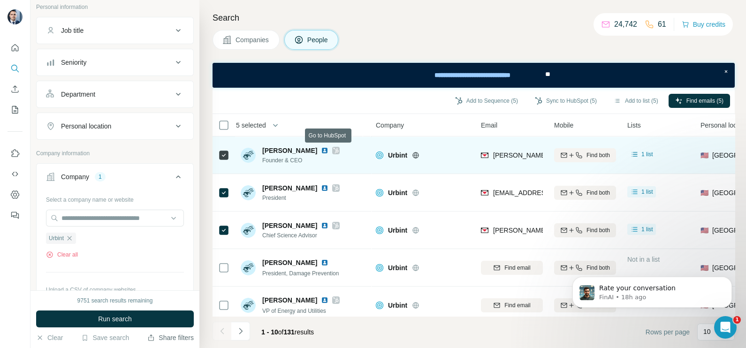
click at [334, 150] on icon at bounding box center [336, 151] width 5 height 6
click at [333, 153] on icon at bounding box center [336, 151] width 6 height 8
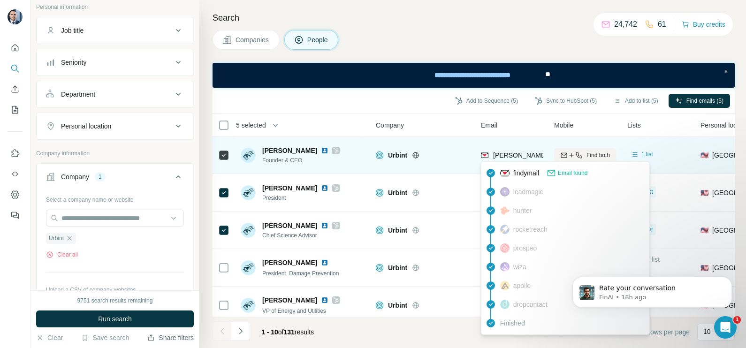
click at [516, 154] on span "[PERSON_NAME][EMAIL_ADDRESS][DOMAIN_NAME]" at bounding box center [575, 156] width 165 height 8
click at [512, 153] on span "[PERSON_NAME][EMAIL_ADDRESS][DOMAIN_NAME]" at bounding box center [575, 156] width 165 height 8
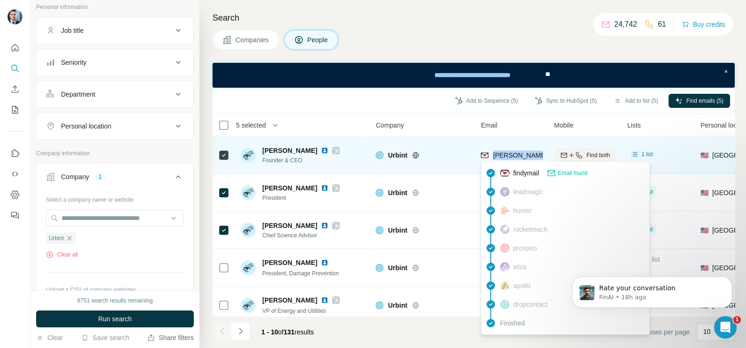
click at [512, 153] on span "[PERSON_NAME][EMAIL_ADDRESS][DOMAIN_NAME]" at bounding box center [575, 156] width 165 height 8
click at [441, 152] on div at bounding box center [427, 156] width 30 height 8
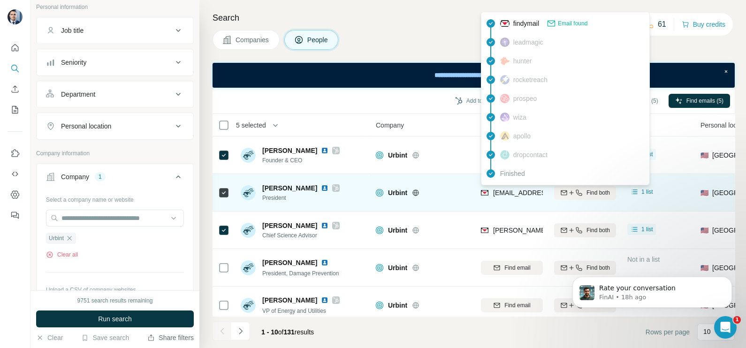
click at [507, 192] on span "[EMAIL_ADDRESS][DOMAIN_NAME]" at bounding box center [548, 193] width 111 height 8
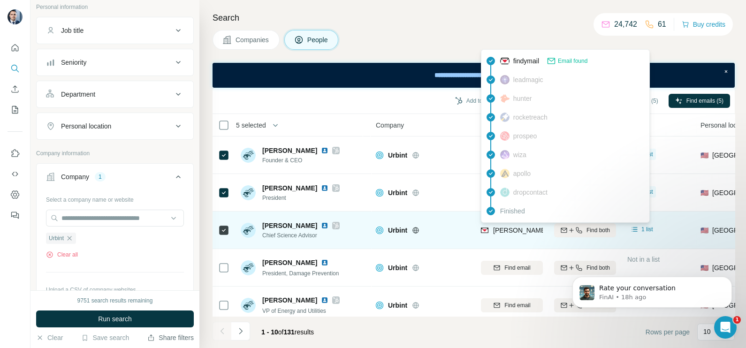
click at [500, 227] on span "[PERSON_NAME][EMAIL_ADDRESS][PERSON_NAME][DOMAIN_NAME]" at bounding box center [603, 231] width 220 height 8
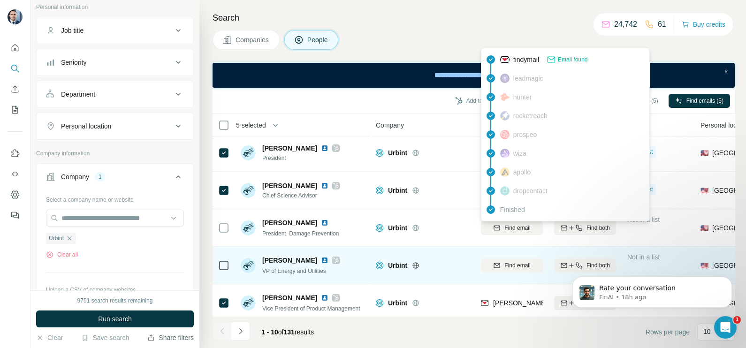
scroll to position [58, 0]
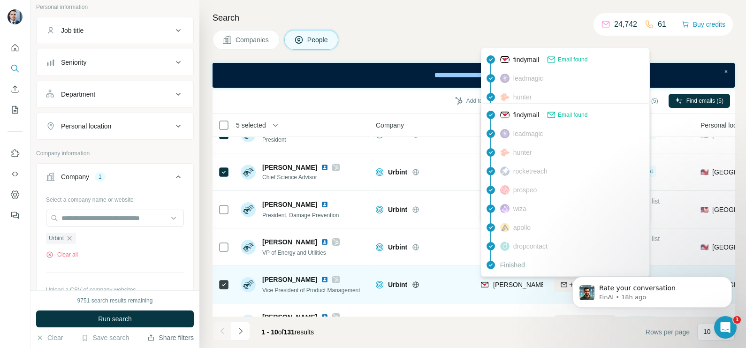
click at [507, 280] on div "[PERSON_NAME][EMAIL_ADDRESS][PERSON_NAME][DOMAIN_NAME]" at bounding box center [603, 284] width 220 height 9
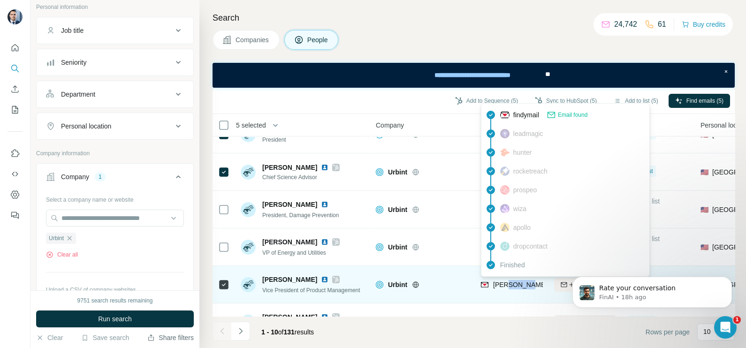
click at [507, 280] on div "[PERSON_NAME][EMAIL_ADDRESS][PERSON_NAME][DOMAIN_NAME]" at bounding box center [603, 284] width 220 height 9
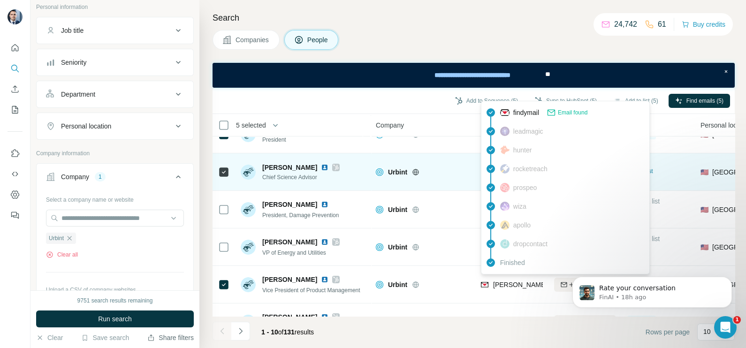
click at [460, 155] on td "Urbint" at bounding box center [422, 173] width 105 height 38
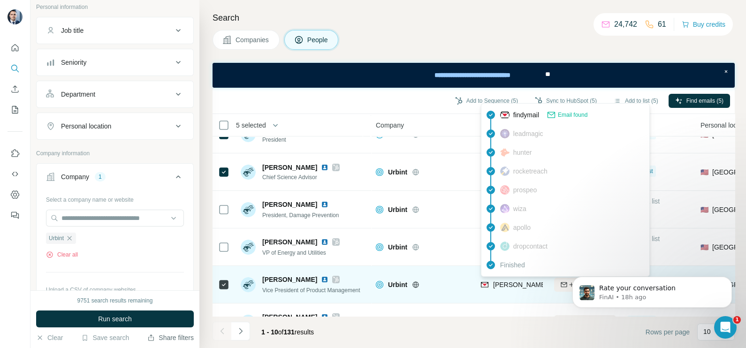
click at [506, 285] on span "[PERSON_NAME][EMAIL_ADDRESS][PERSON_NAME][DOMAIN_NAME]" at bounding box center [603, 285] width 220 height 8
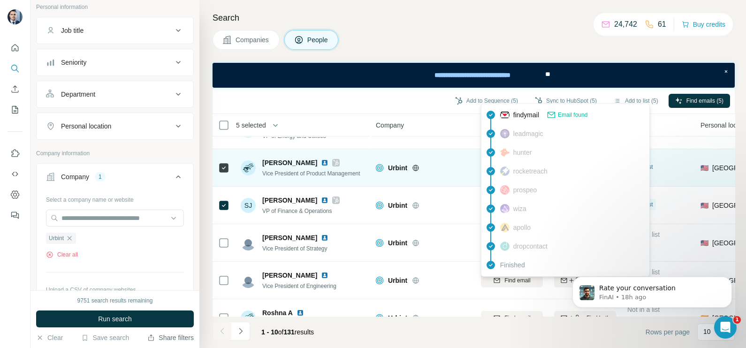
scroll to position [176, 0]
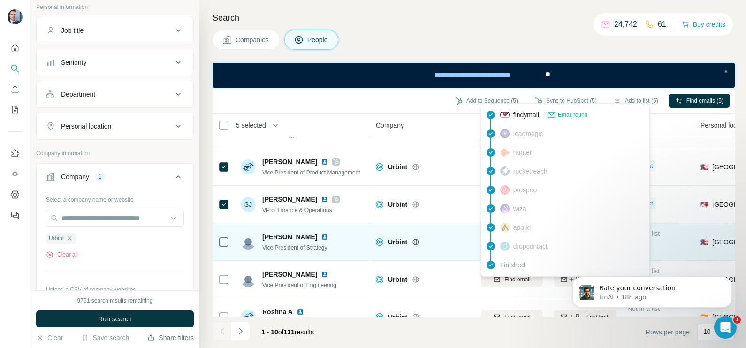
click at [457, 238] on div "Urbint" at bounding box center [429, 242] width 82 height 9
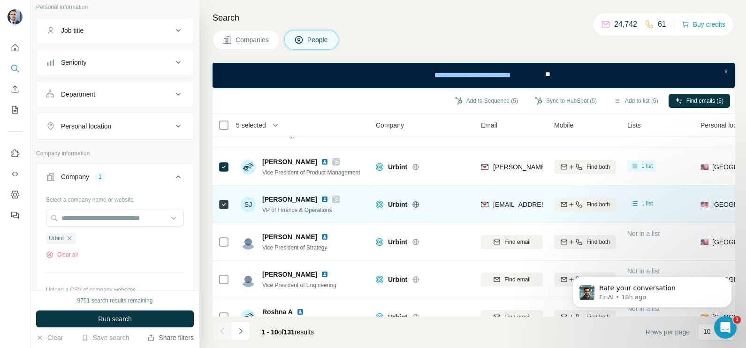
click at [514, 213] on div "[EMAIL_ADDRESS][DOMAIN_NAME]" at bounding box center [512, 205] width 62 height 26
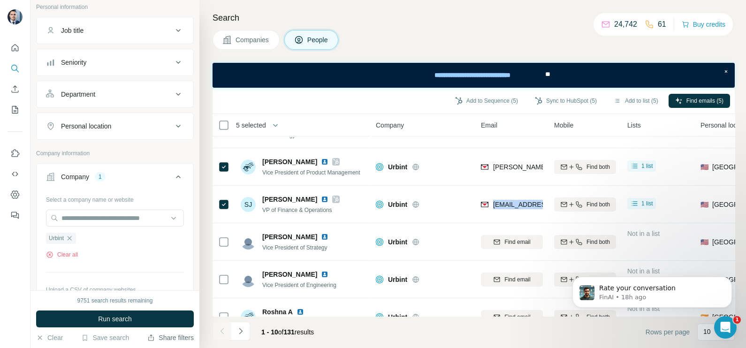
click at [266, 46] on button "Companies" at bounding box center [246, 40] width 67 height 20
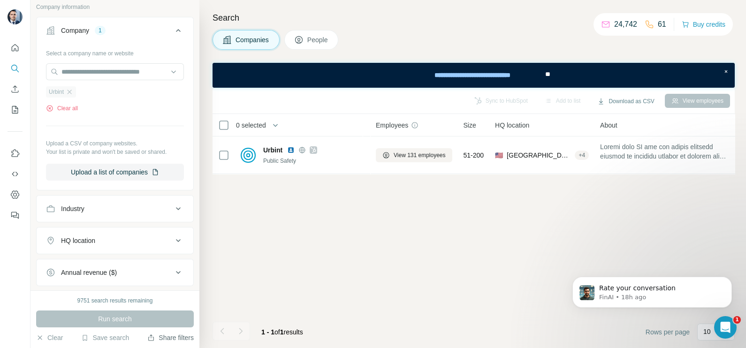
click at [72, 90] on icon "button" at bounding box center [70, 92] width 4 height 4
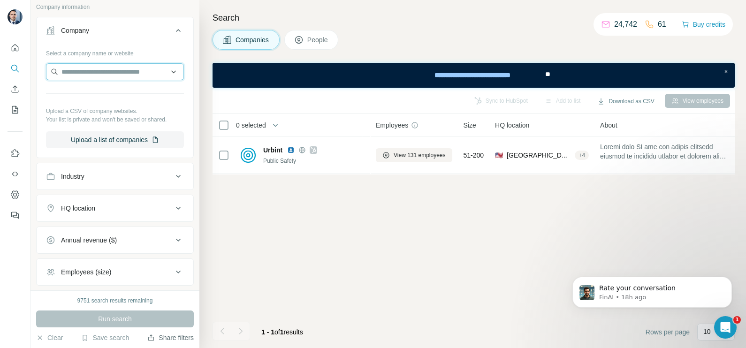
click at [100, 63] on input "text" at bounding box center [115, 71] width 138 height 17
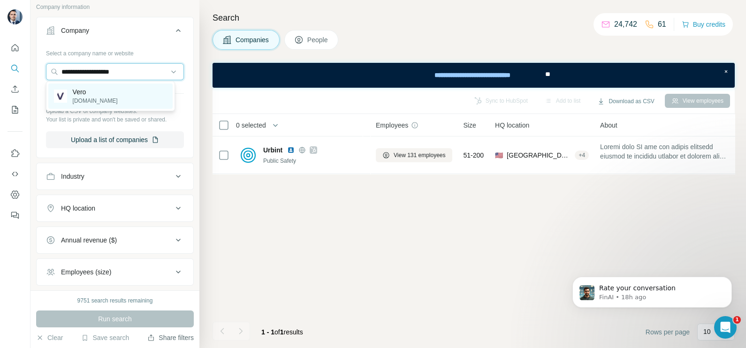
type input "**********"
click at [99, 100] on p "[DOMAIN_NAME]" at bounding box center [95, 101] width 45 height 8
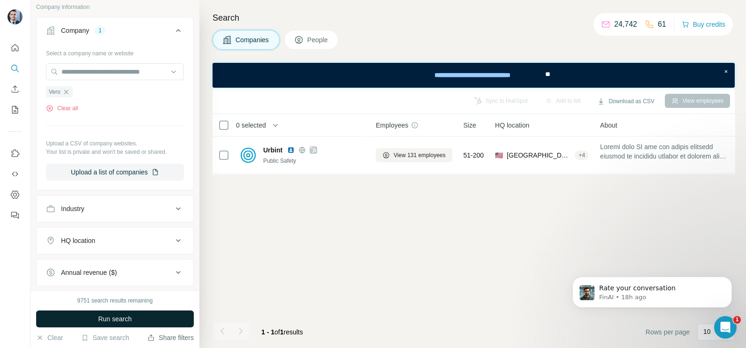
click at [138, 314] on button "Run search" at bounding box center [115, 319] width 158 height 17
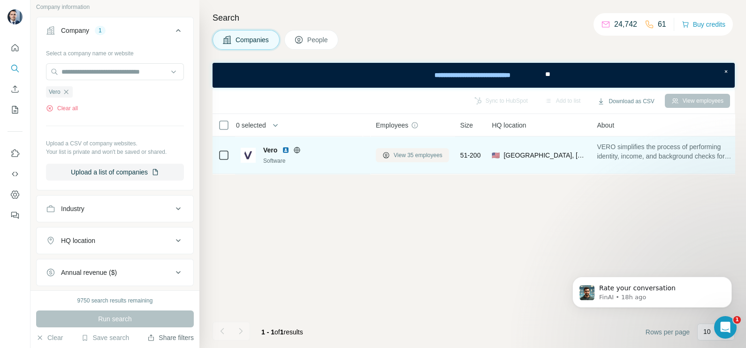
click at [423, 155] on span "View 35 employees" at bounding box center [418, 155] width 49 height 8
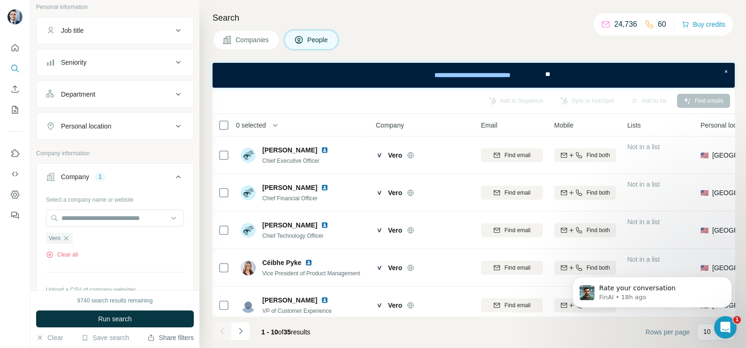
click at [261, 45] on button "Companies" at bounding box center [246, 40] width 67 height 20
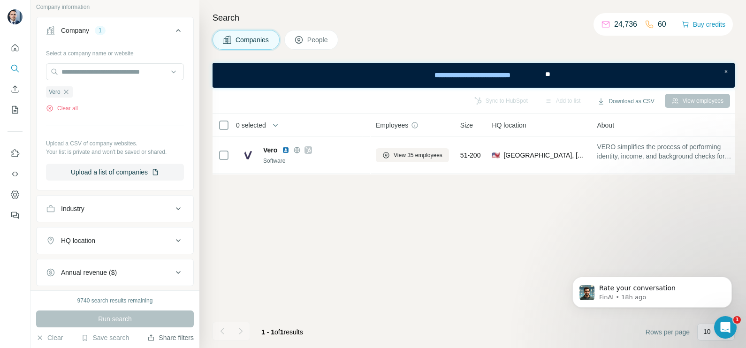
click at [68, 92] on icon "button" at bounding box center [66, 92] width 8 height 8
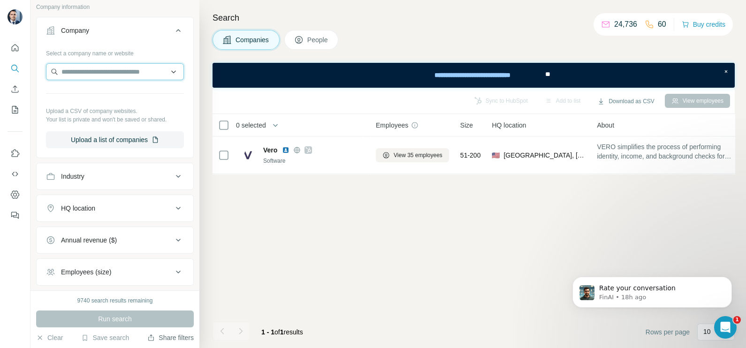
click at [73, 75] on input "text" at bounding box center [115, 71] width 138 height 17
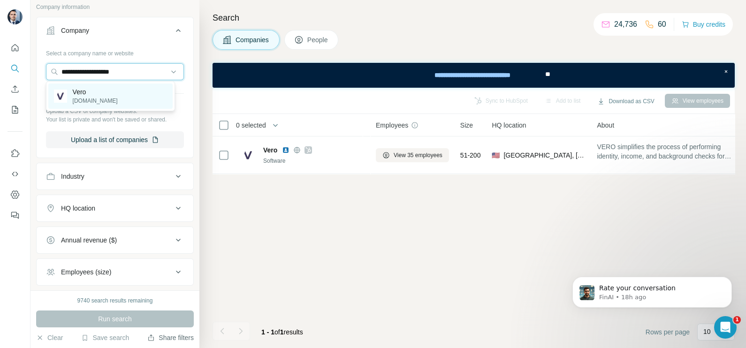
type input "**********"
click at [111, 99] on div "[PERSON_NAME][DOMAIN_NAME]" at bounding box center [110, 96] width 124 height 25
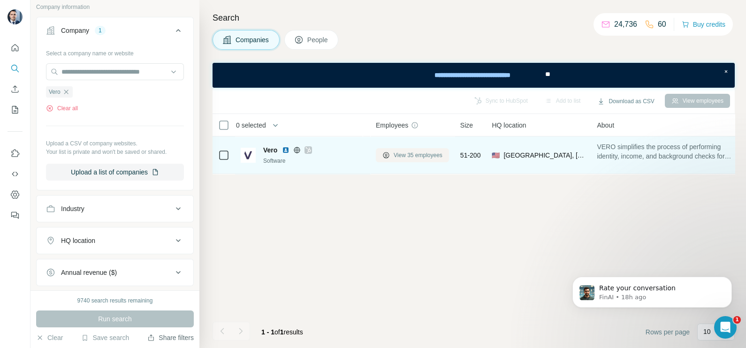
click at [416, 157] on span "View 35 employees" at bounding box center [418, 155] width 49 height 8
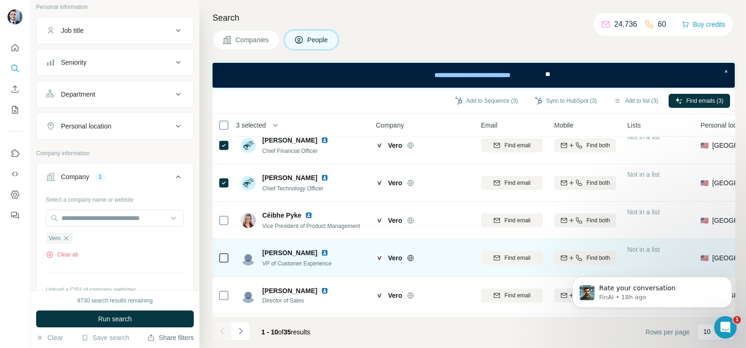
scroll to position [58, 0]
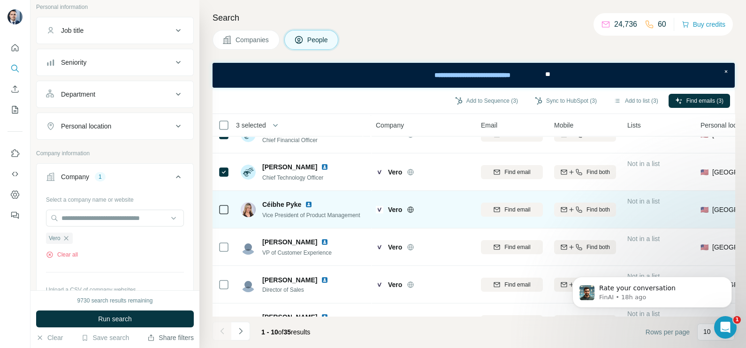
click at [230, 211] on td at bounding box center [224, 210] width 23 height 38
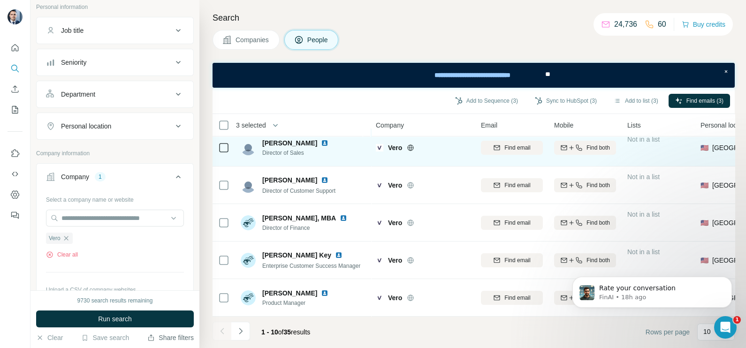
scroll to position [201, 0]
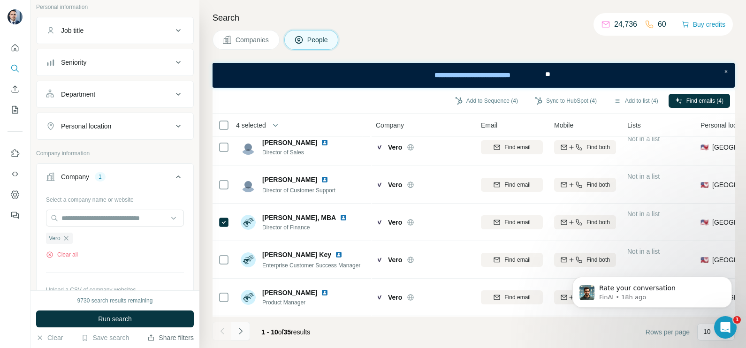
click at [245, 329] on icon "Navigate to next page" at bounding box center [240, 331] width 9 height 9
click at [218, 329] on icon "Navigate to previous page" at bounding box center [222, 331] width 9 height 9
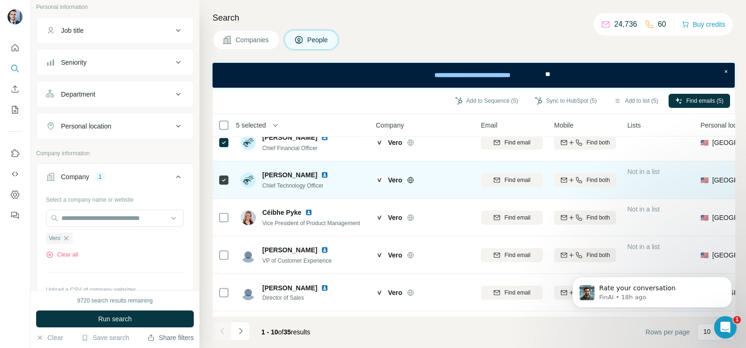
scroll to position [0, 0]
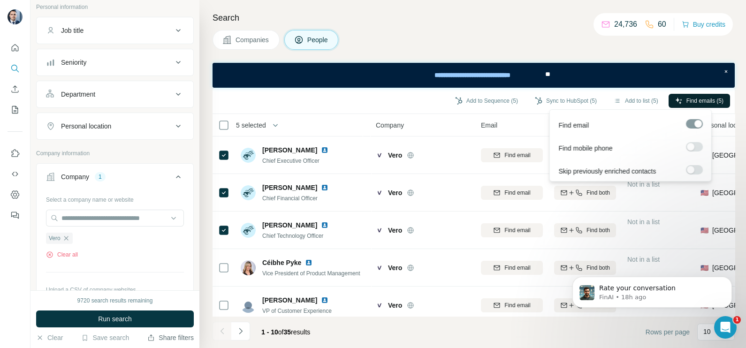
click at [692, 99] on span "Find emails (5)" at bounding box center [705, 101] width 37 height 8
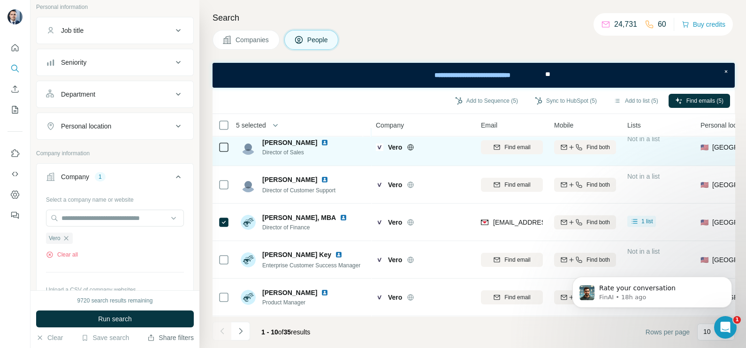
scroll to position [201, 0]
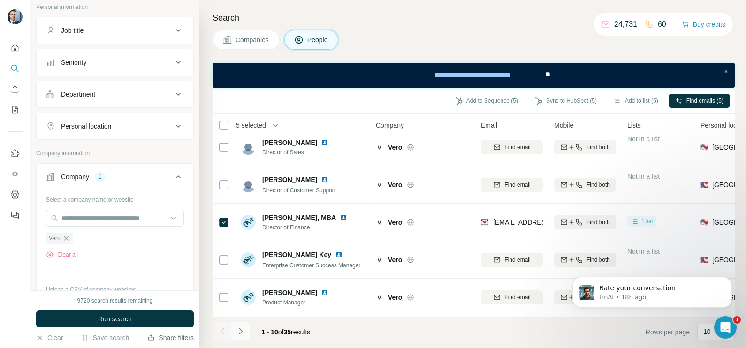
click at [238, 333] on icon "Navigate to next page" at bounding box center [240, 331] width 9 height 9
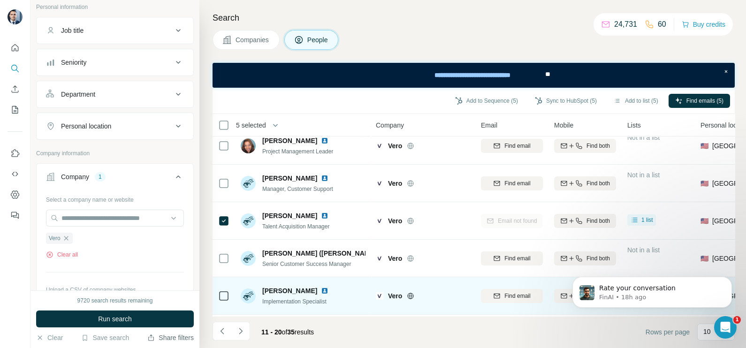
scroll to position [0, 0]
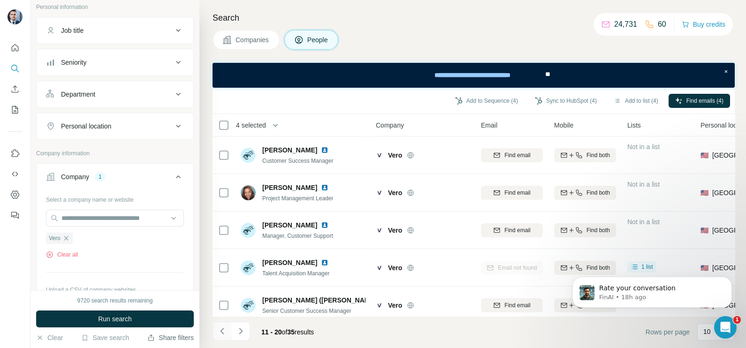
click at [223, 325] on button "Navigate to previous page" at bounding box center [222, 331] width 19 height 19
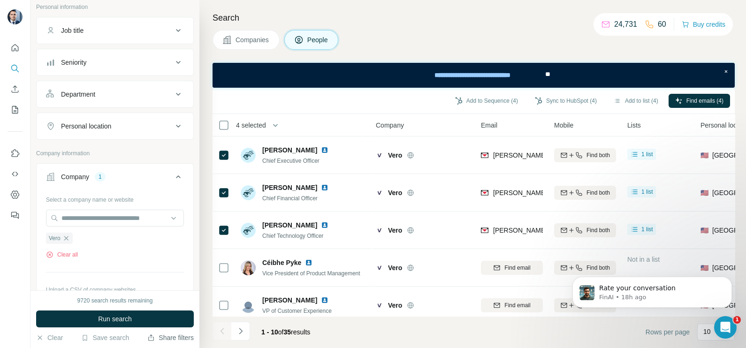
click at [559, 93] on div "Add to Sequence (4) Sync to HubSpot (4) Add to list (4) Find emails (4)" at bounding box center [473, 100] width 513 height 16
click at [563, 99] on button "Sync to HubSpot (4)" at bounding box center [566, 101] width 75 height 14
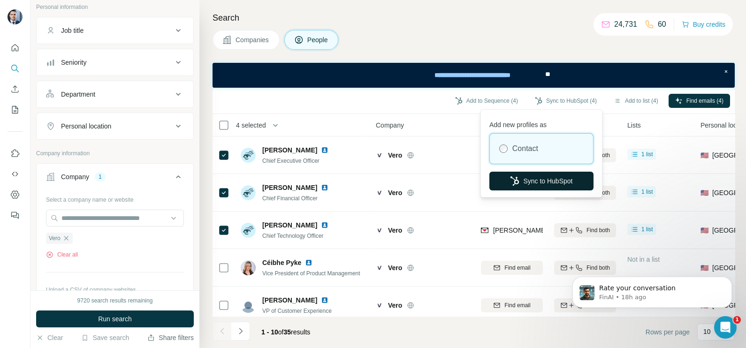
click at [535, 183] on button "Sync to HubSpot" at bounding box center [542, 181] width 104 height 19
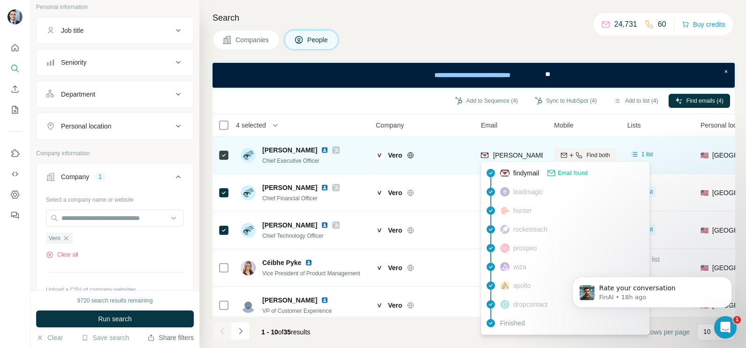
click at [511, 156] on span "[PERSON_NAME][EMAIL_ADDRESS][DOMAIN_NAME]" at bounding box center [575, 156] width 165 height 8
click at [336, 148] on icon at bounding box center [336, 150] width 6 height 8
click at [530, 161] on div "[PERSON_NAME][EMAIL_ADDRESS][DOMAIN_NAME]" at bounding box center [566, 156] width 170 height 11
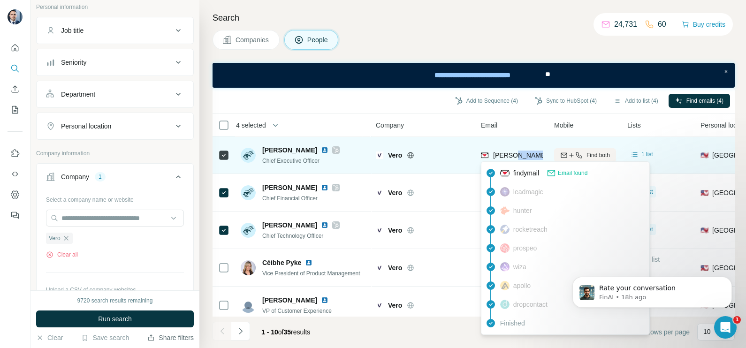
click at [530, 161] on div "[PERSON_NAME][EMAIL_ADDRESS][DOMAIN_NAME]" at bounding box center [566, 156] width 170 height 11
click at [333, 151] on div at bounding box center [336, 150] width 8 height 8
click at [521, 155] on span "[PERSON_NAME][EMAIL_ADDRESS][DOMAIN_NAME]" at bounding box center [575, 156] width 165 height 8
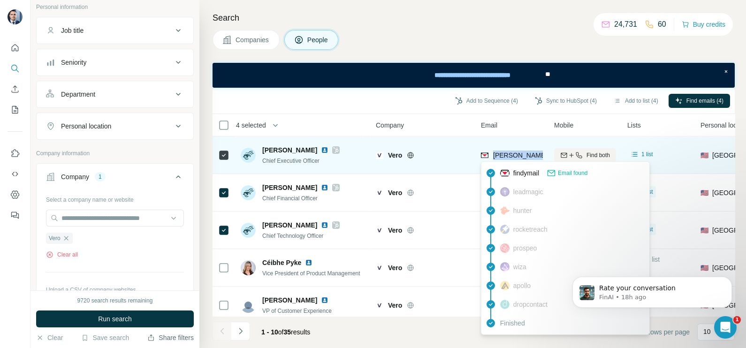
click at [521, 155] on span "[PERSON_NAME][EMAIL_ADDRESS][DOMAIN_NAME]" at bounding box center [575, 156] width 165 height 8
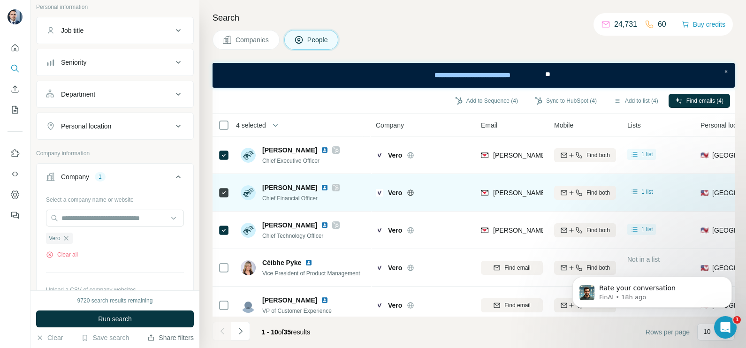
click at [332, 185] on div at bounding box center [336, 188] width 8 height 8
click at [523, 191] on span "[PERSON_NAME][EMAIL_ADDRESS][DOMAIN_NAME]" at bounding box center [575, 193] width 165 height 8
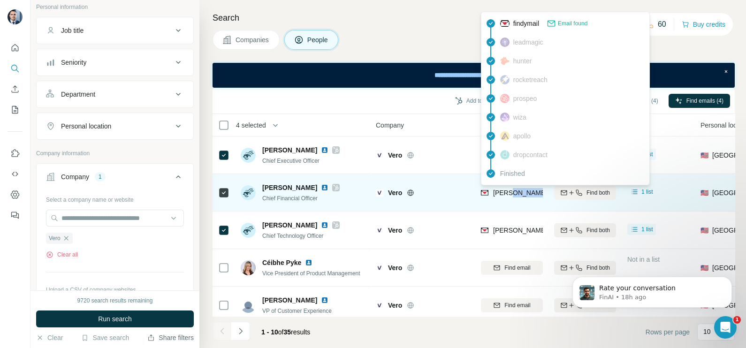
click at [523, 191] on span "[PERSON_NAME][EMAIL_ADDRESS][DOMAIN_NAME]" at bounding box center [575, 193] width 165 height 8
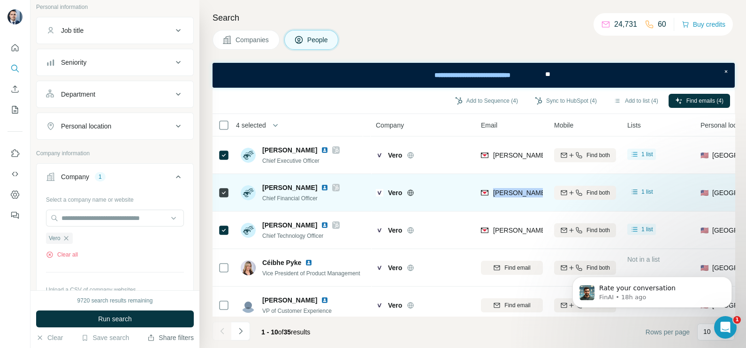
click at [523, 191] on span "[PERSON_NAME][EMAIL_ADDRESS][DOMAIN_NAME]" at bounding box center [575, 193] width 165 height 8
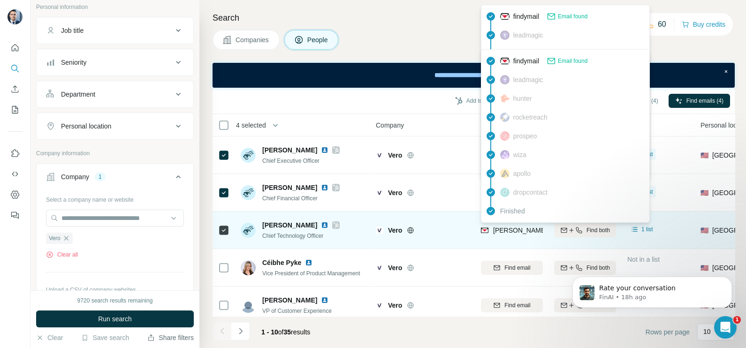
click at [523, 230] on span "[PERSON_NAME][EMAIL_ADDRESS][DOMAIN_NAME]" at bounding box center [575, 231] width 165 height 8
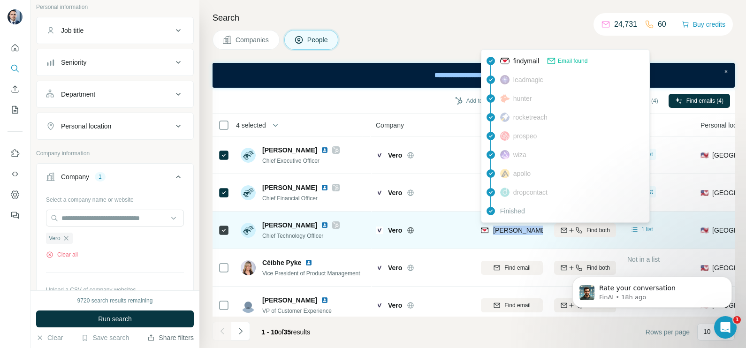
click at [523, 230] on span "[PERSON_NAME][EMAIL_ADDRESS][DOMAIN_NAME]" at bounding box center [575, 231] width 165 height 8
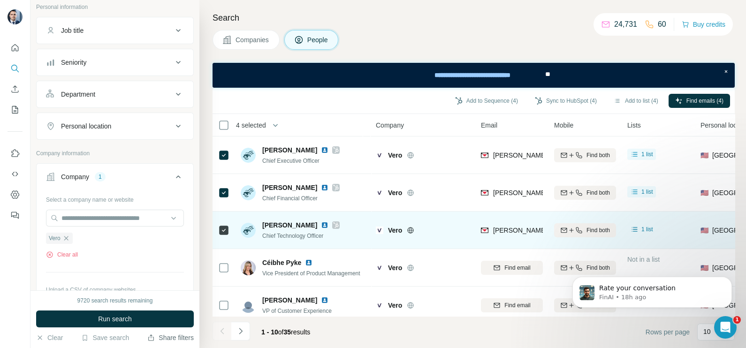
click at [330, 222] on div "[PERSON_NAME] Chief Technology Officer" at bounding box center [303, 230] width 125 height 26
click at [329, 223] on div "[PERSON_NAME]" at bounding box center [300, 225] width 77 height 9
click at [334, 224] on icon at bounding box center [336, 226] width 5 height 6
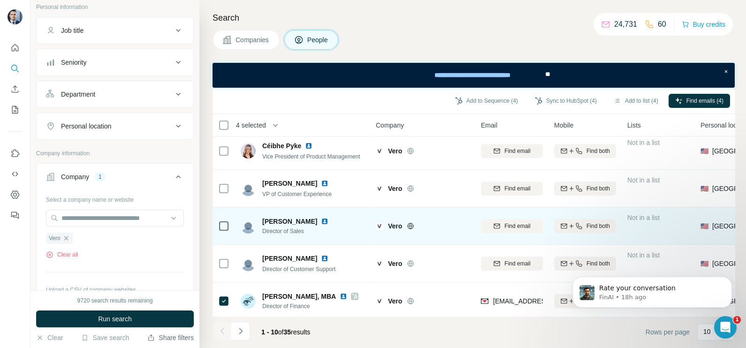
scroll to position [201, 0]
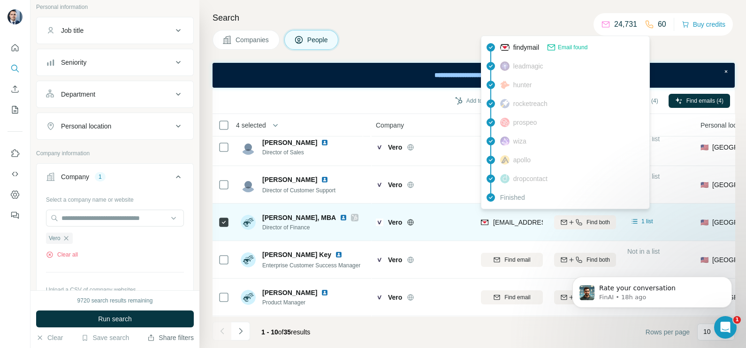
click at [511, 219] on span "[EMAIL_ADDRESS][DOMAIN_NAME]" at bounding box center [548, 223] width 111 height 8
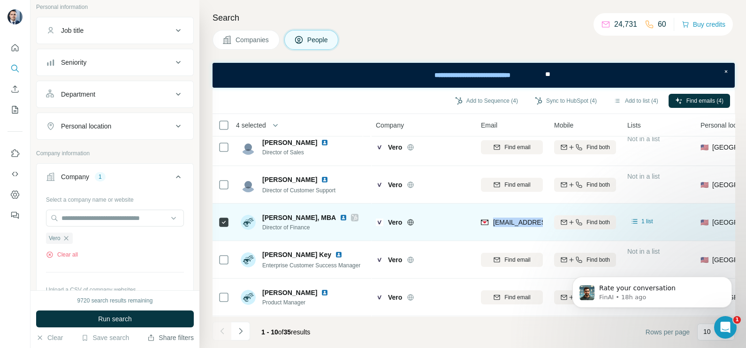
click at [511, 219] on span "[EMAIL_ADDRESS][DOMAIN_NAME]" at bounding box center [548, 223] width 111 height 8
click at [357, 214] on icon at bounding box center [355, 218] width 6 height 8
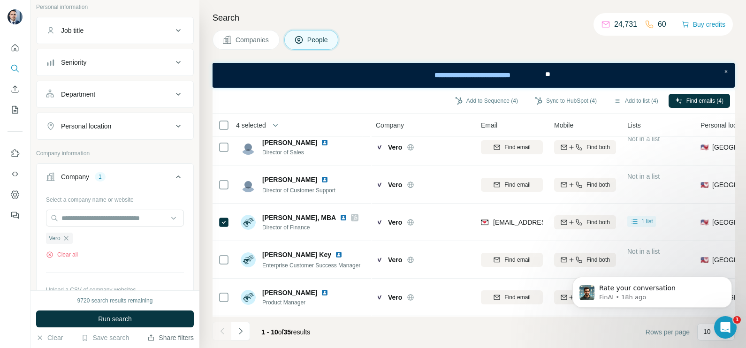
click at [260, 36] on span "Companies" at bounding box center [253, 39] width 34 height 9
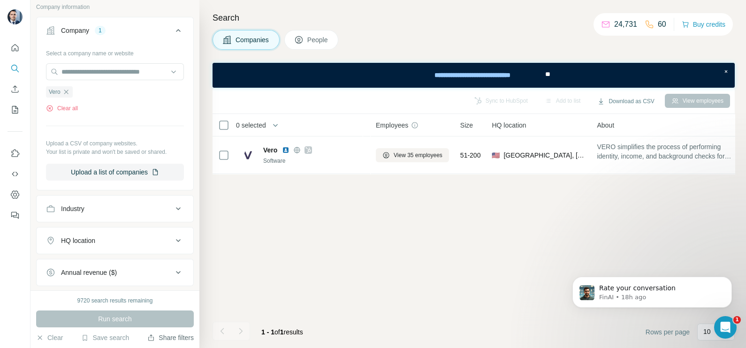
scroll to position [0, 0]
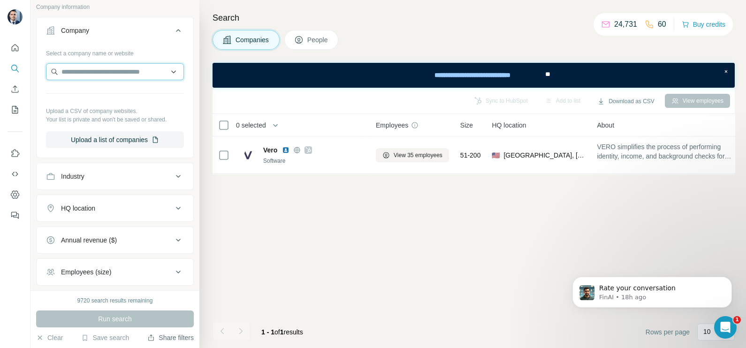
click at [89, 74] on input "text" at bounding box center [115, 71] width 138 height 17
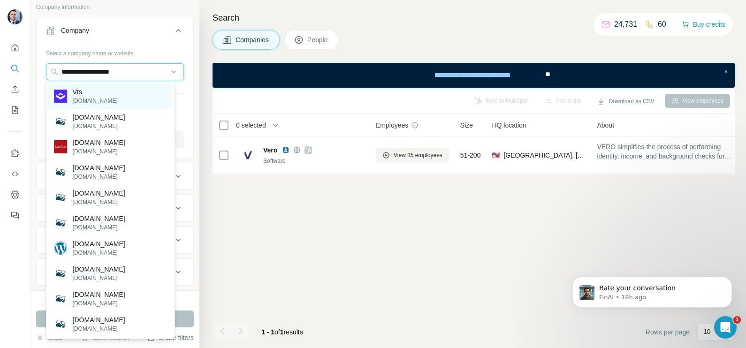
type input "**********"
click at [87, 94] on p "Vts" at bounding box center [95, 91] width 45 height 9
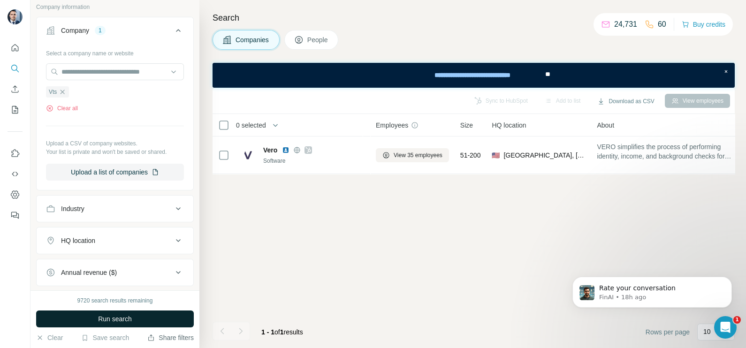
click at [117, 320] on span "Run search" at bounding box center [115, 319] width 34 height 9
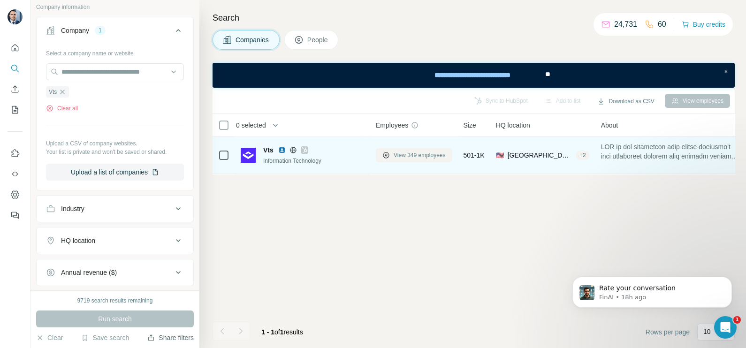
click at [413, 154] on span "View 349 employees" at bounding box center [420, 155] width 52 height 8
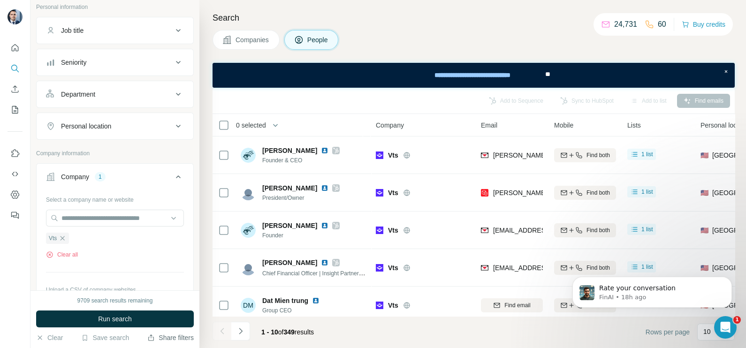
click at [247, 40] on span "Companies" at bounding box center [253, 39] width 34 height 9
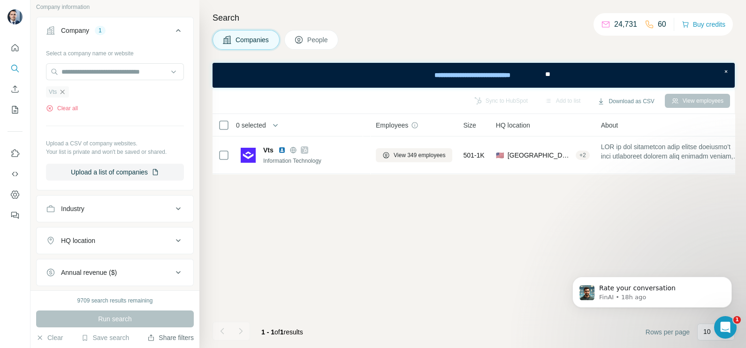
click at [64, 95] on icon "button" at bounding box center [63, 92] width 8 height 8
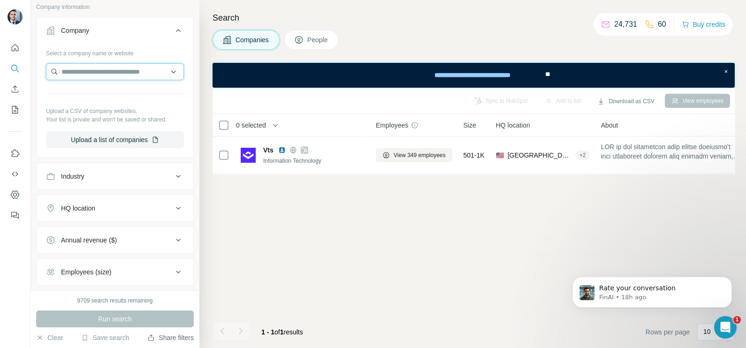
click at [84, 74] on input "text" at bounding box center [115, 71] width 138 height 17
paste input "**********"
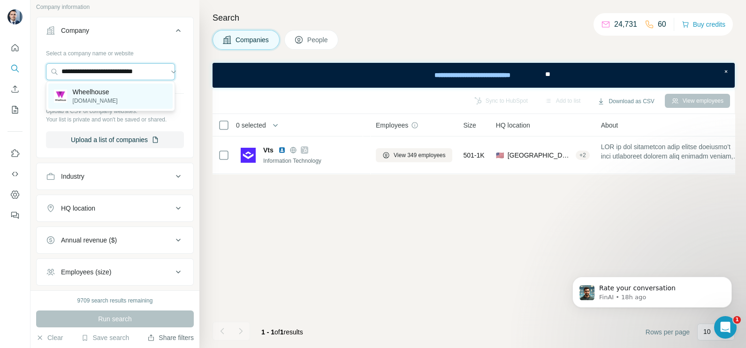
type input "**********"
click at [107, 97] on p "[DOMAIN_NAME]" at bounding box center [95, 101] width 45 height 8
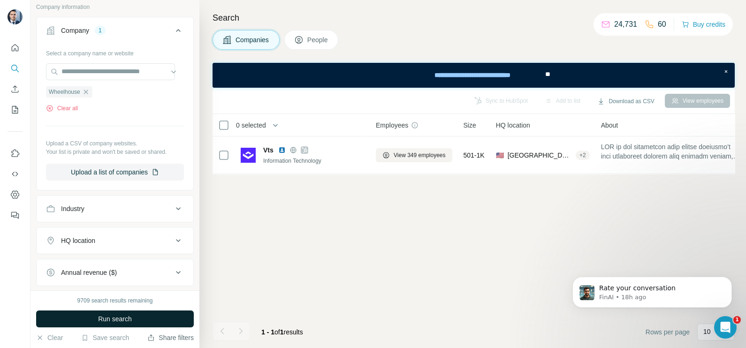
click at [140, 314] on button "Run search" at bounding box center [115, 319] width 158 height 17
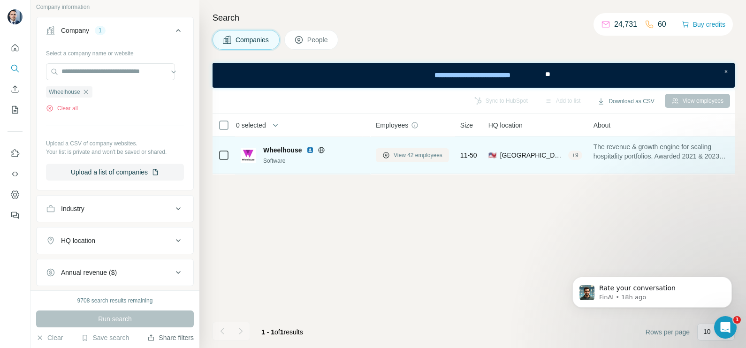
click at [401, 154] on span "View 42 employees" at bounding box center [418, 155] width 49 height 8
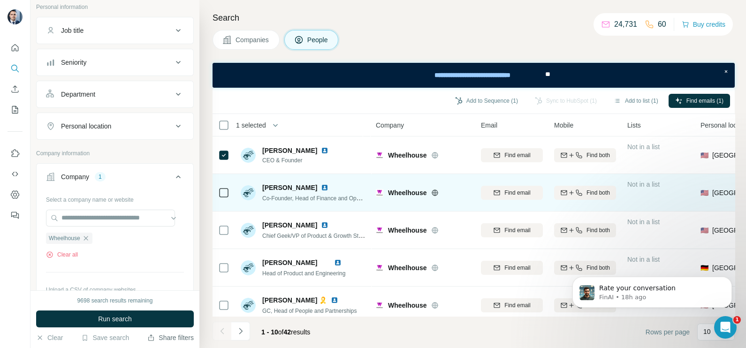
click at [228, 198] on icon at bounding box center [223, 192] width 11 height 11
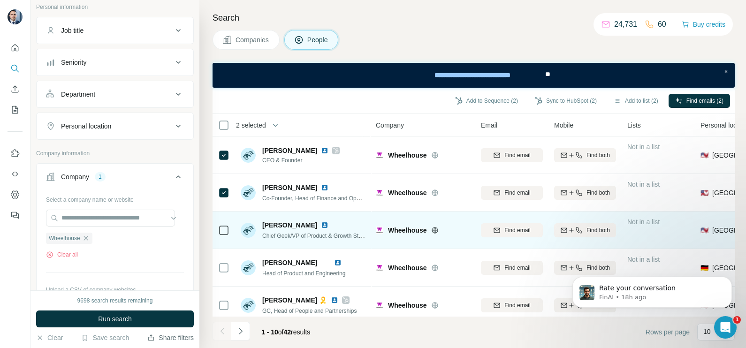
click at [230, 229] on td at bounding box center [224, 231] width 23 height 38
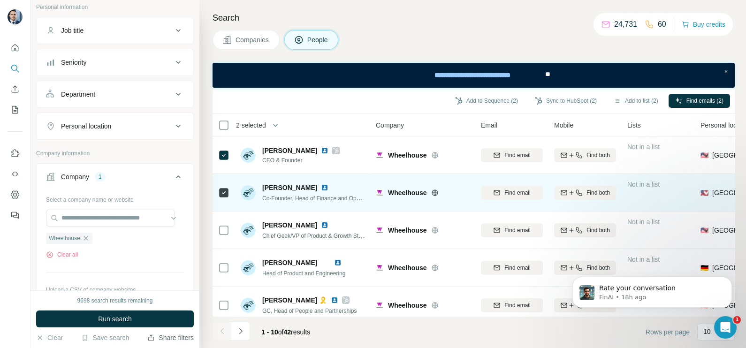
scroll to position [58, 0]
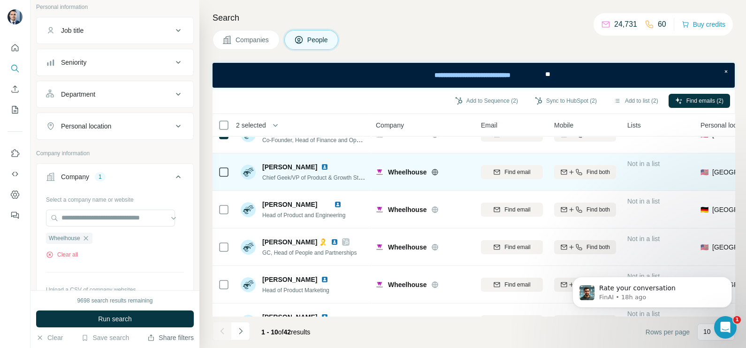
click at [234, 172] on td at bounding box center [224, 173] width 23 height 38
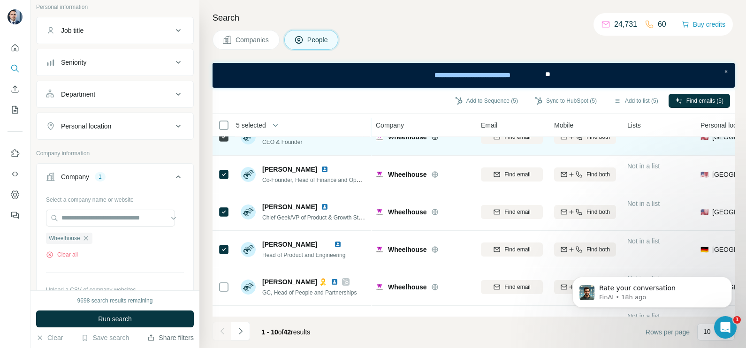
scroll to position [0, 0]
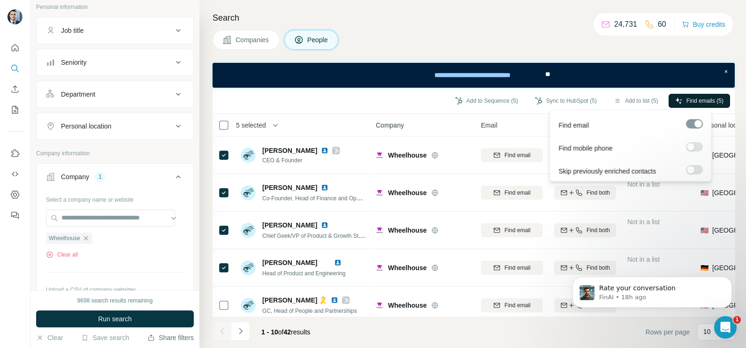
click at [692, 100] on span "Find emails (5)" at bounding box center [705, 101] width 37 height 8
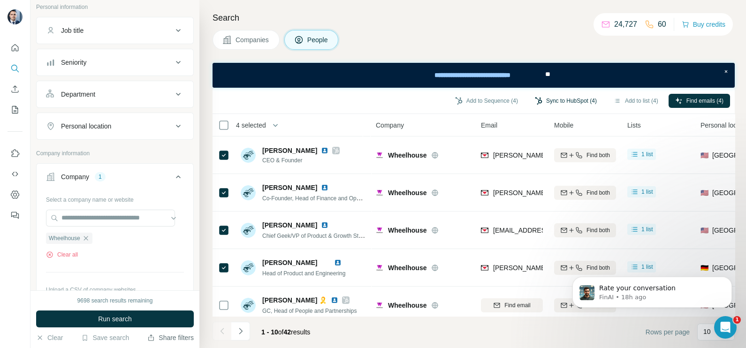
click at [575, 97] on button "Sync to HubSpot (4)" at bounding box center [566, 101] width 75 height 14
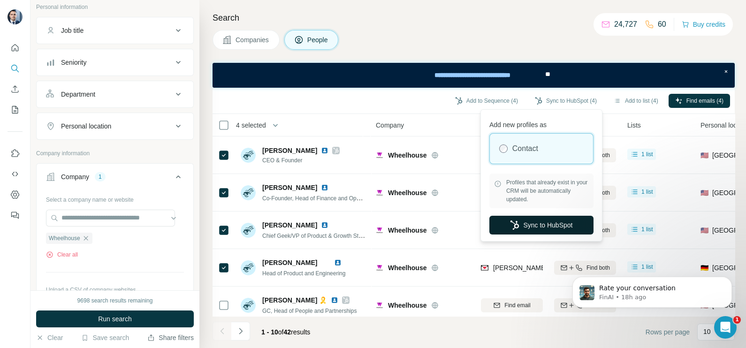
click at [532, 221] on button "Sync to HubSpot" at bounding box center [542, 225] width 104 height 19
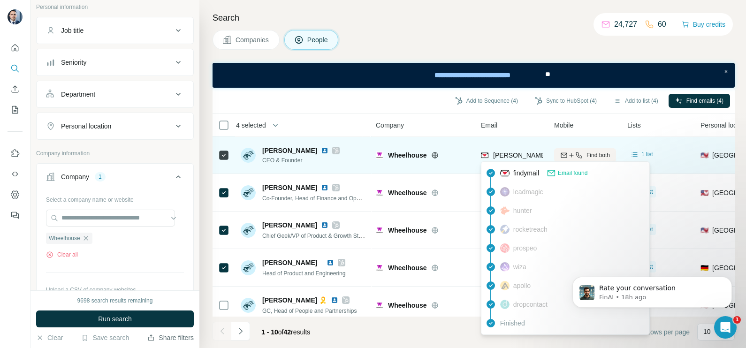
click at [519, 154] on span "[PERSON_NAME][EMAIL_ADDRESS][DOMAIN_NAME]" at bounding box center [575, 156] width 165 height 8
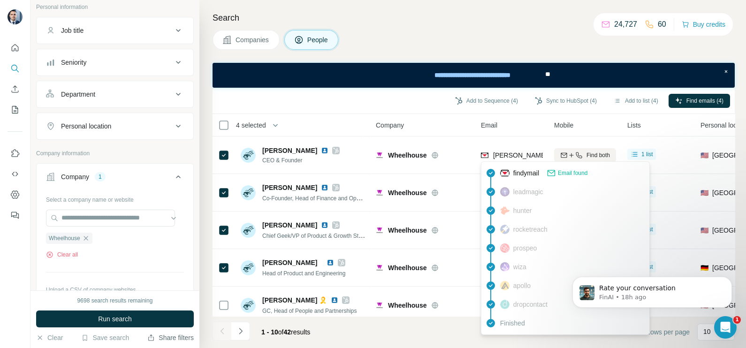
click at [385, 105] on div "Add to Sequence (4) Sync to HubSpot (4) Add to list (4) Find emails (4)" at bounding box center [473, 100] width 513 height 16
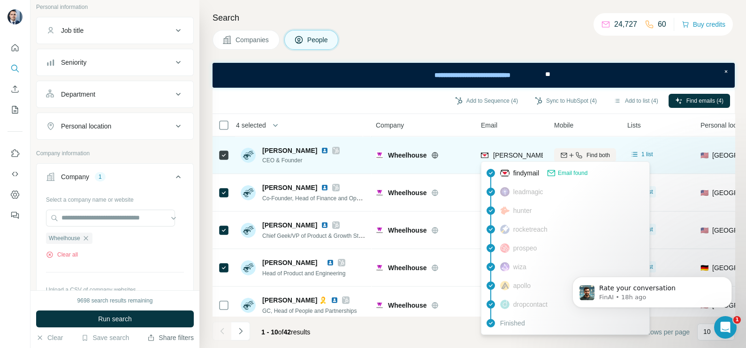
click at [512, 157] on span "[PERSON_NAME][EMAIL_ADDRESS][DOMAIN_NAME]" at bounding box center [575, 156] width 165 height 8
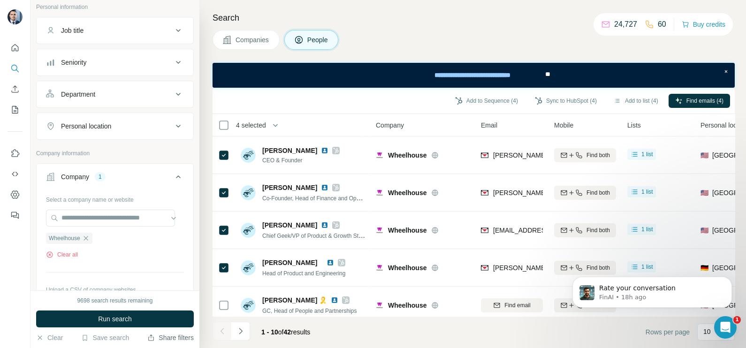
click at [453, 128] on div "Company" at bounding box center [423, 125] width 94 height 11
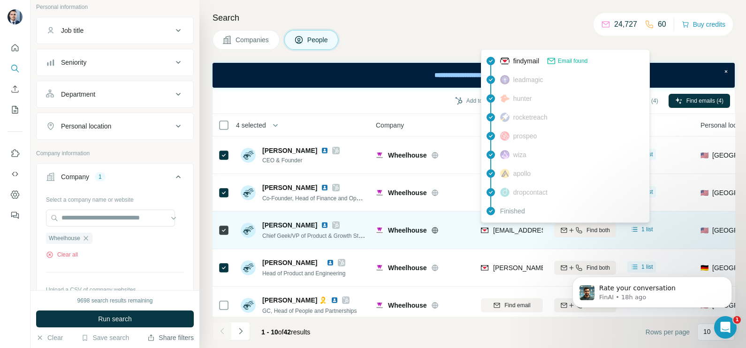
click at [517, 230] on span "[EMAIL_ADDRESS][DOMAIN_NAME]" at bounding box center [548, 231] width 111 height 8
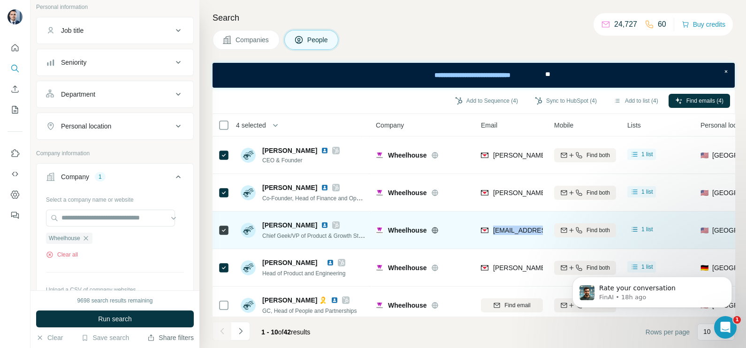
click at [517, 230] on span "[EMAIL_ADDRESS][DOMAIN_NAME]" at bounding box center [548, 231] width 111 height 8
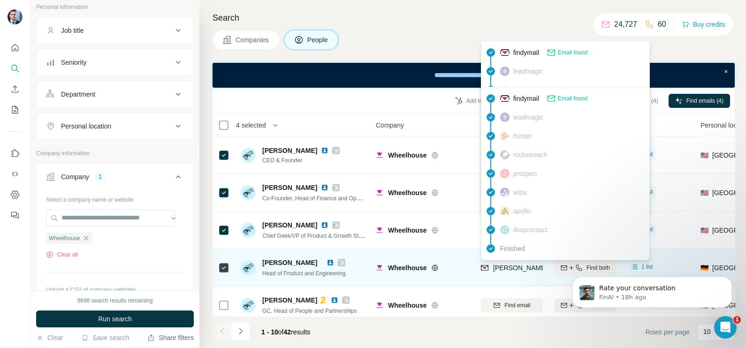
click at [498, 267] on span "[PERSON_NAME][EMAIL_ADDRESS][DOMAIN_NAME]" at bounding box center [575, 268] width 165 height 8
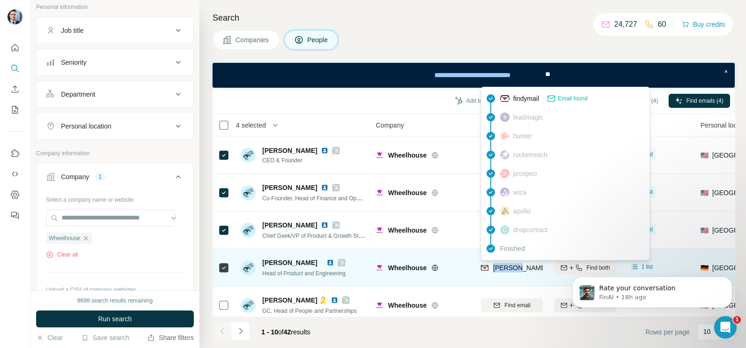
click at [498, 267] on span "[PERSON_NAME][EMAIL_ADDRESS][DOMAIN_NAME]" at bounding box center [575, 268] width 165 height 8
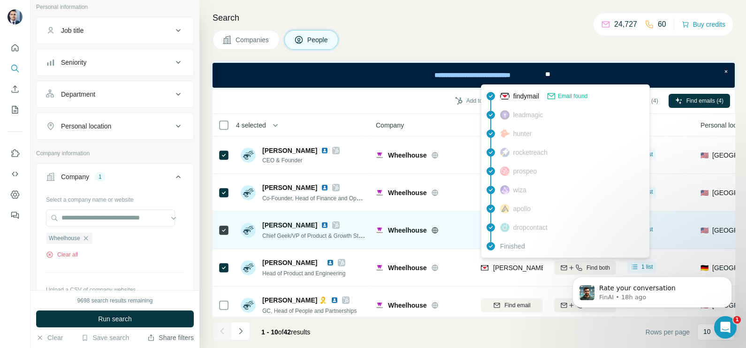
click at [470, 228] on td "Wheelhouse" at bounding box center [422, 231] width 105 height 38
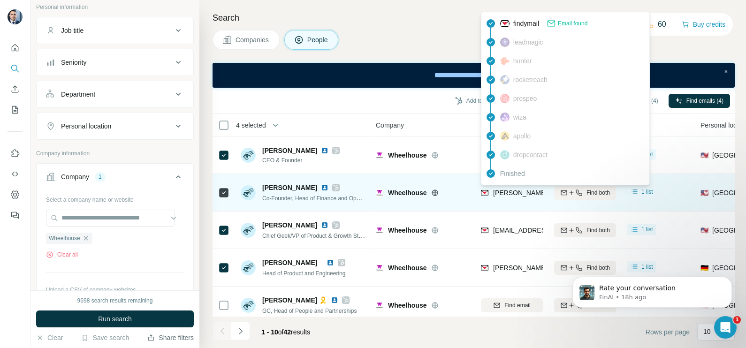
click at [495, 194] on span "[PERSON_NAME][EMAIL_ADDRESS][DOMAIN_NAME]" at bounding box center [575, 193] width 165 height 8
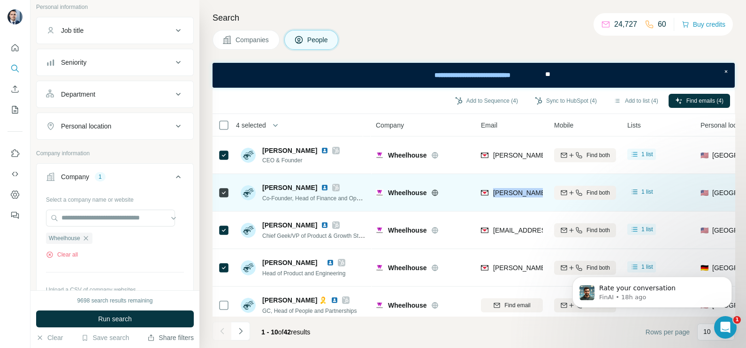
click at [495, 194] on span "[PERSON_NAME][EMAIL_ADDRESS][DOMAIN_NAME]" at bounding box center [575, 193] width 165 height 8
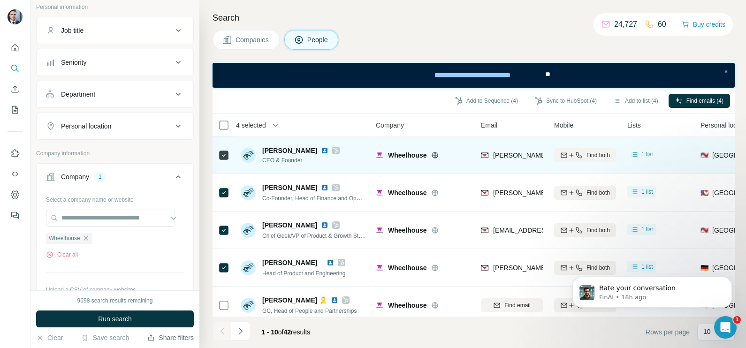
click at [435, 171] on td "Wheelhouse" at bounding box center [422, 156] width 105 height 38
click at [334, 151] on icon at bounding box center [336, 151] width 6 height 8
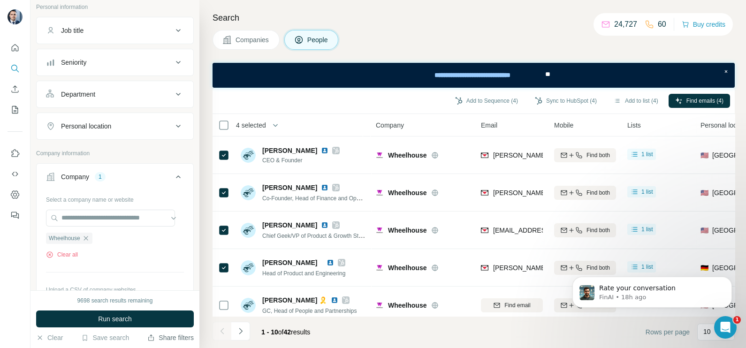
click at [247, 46] on button "Companies" at bounding box center [246, 40] width 67 height 20
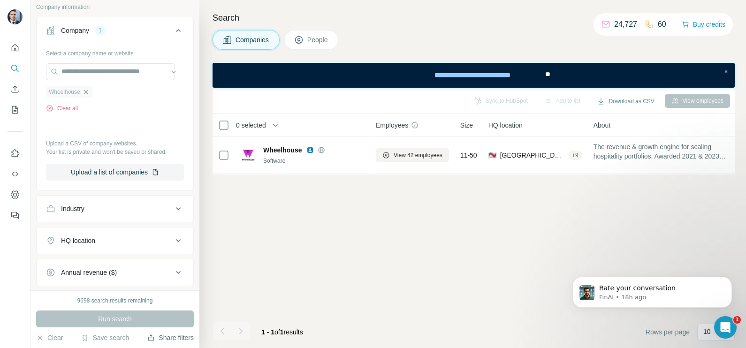
click at [87, 94] on icon "button" at bounding box center [86, 92] width 8 height 8
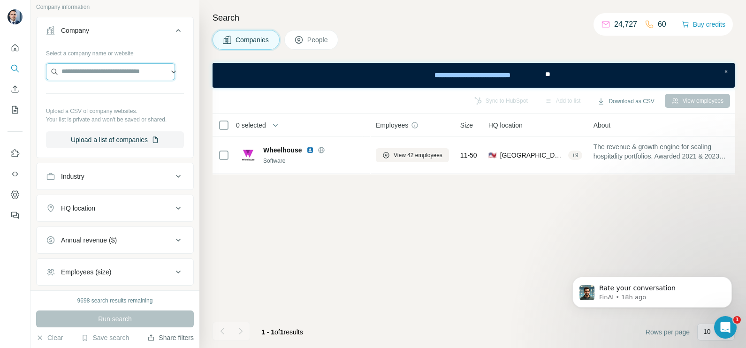
click at [104, 68] on input "text" at bounding box center [110, 71] width 129 height 17
paste input "**********"
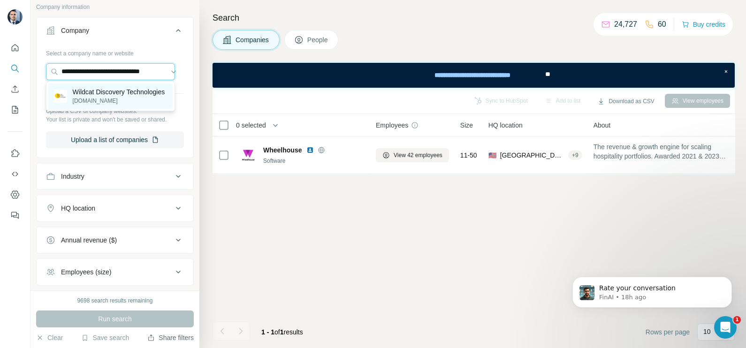
type input "**********"
click at [113, 97] on p "Wildcat Discovery Technologies" at bounding box center [119, 91] width 92 height 9
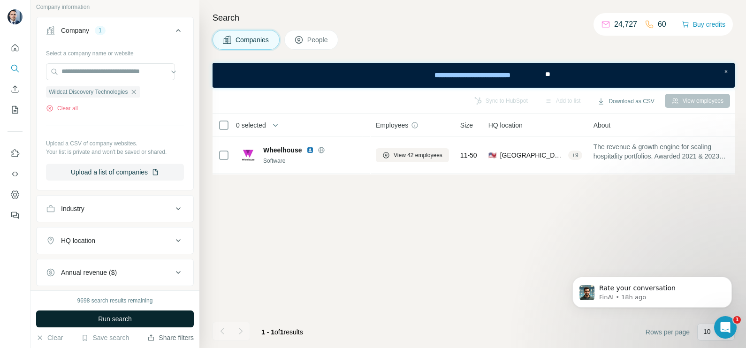
click at [123, 316] on span "Run search" at bounding box center [115, 319] width 34 height 9
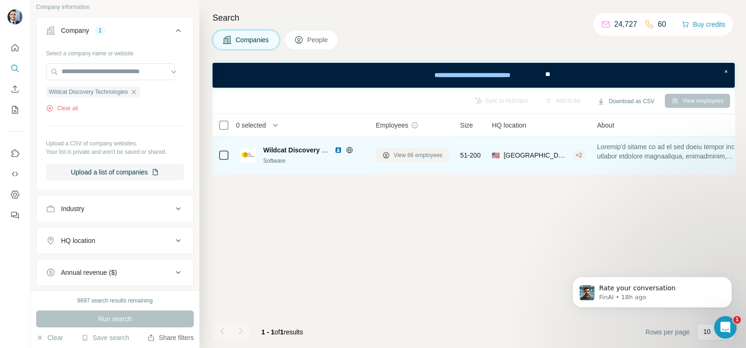
click at [409, 154] on span "View 66 employees" at bounding box center [418, 155] width 49 height 8
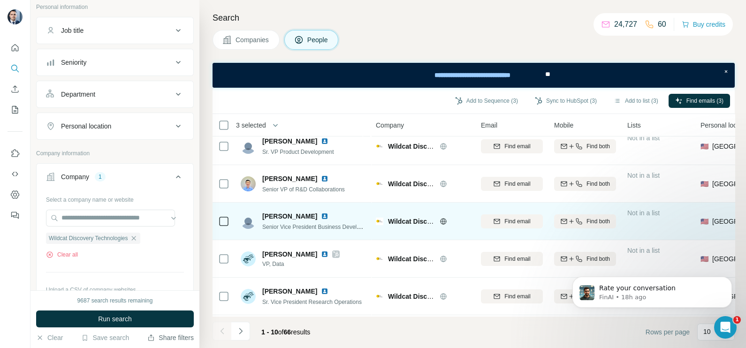
scroll to position [201, 0]
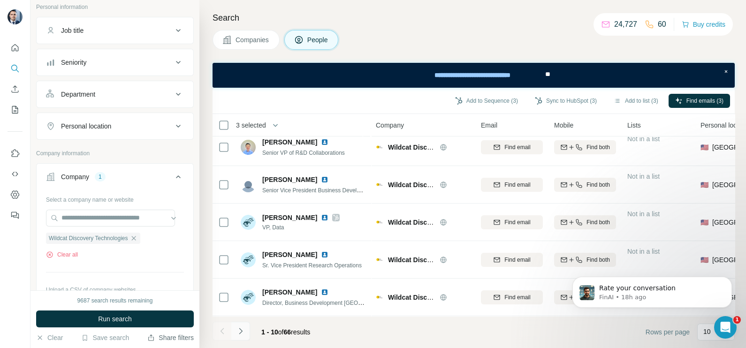
click at [243, 331] on icon "Navigate to next page" at bounding box center [240, 331] width 9 height 9
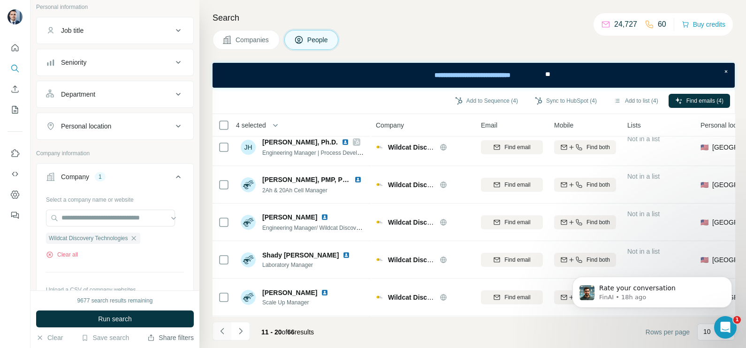
click at [220, 329] on icon "Navigate to previous page" at bounding box center [222, 331] width 9 height 9
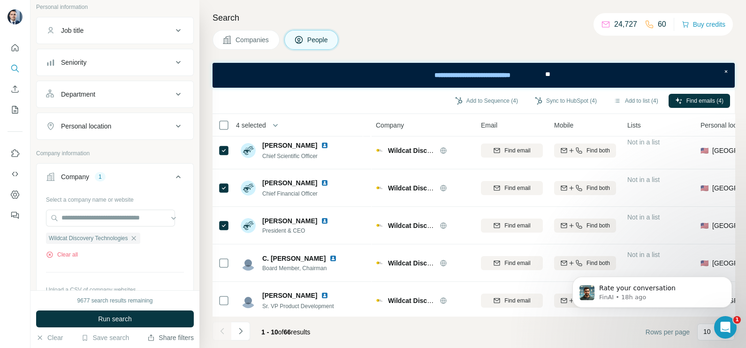
scroll to position [0, 0]
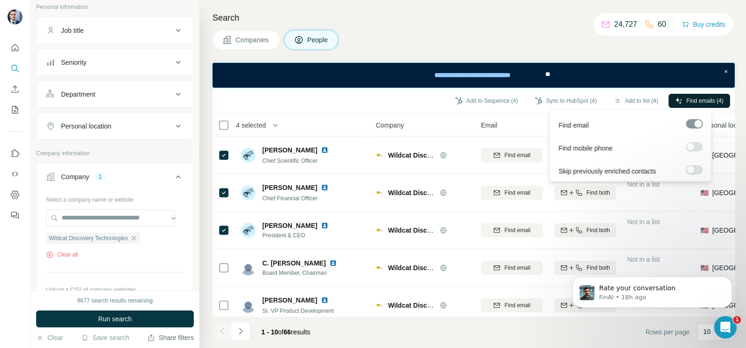
click at [714, 103] on span "Find emails (4)" at bounding box center [705, 101] width 37 height 8
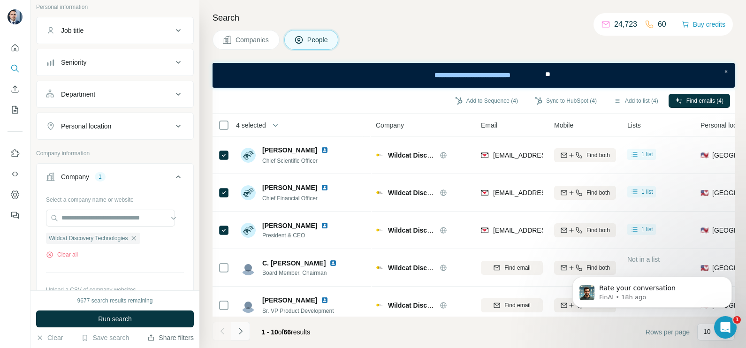
click at [239, 335] on icon "Navigate to next page" at bounding box center [240, 331] width 9 height 9
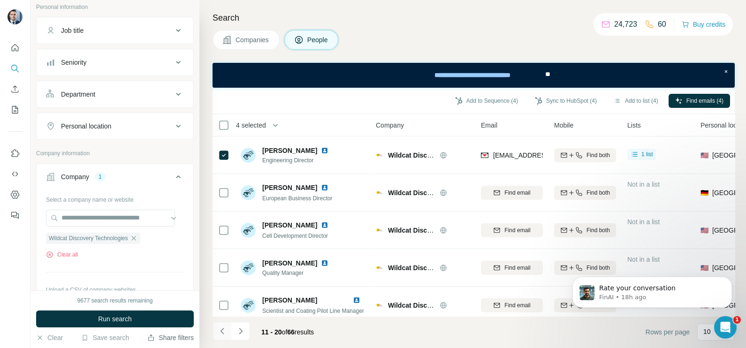
click at [211, 331] on div "Search Companies People Add to Sequence (4) Sync to HubSpot (4) Add to list (4)…" at bounding box center [473, 174] width 547 height 348
click at [214, 331] on button "Navigate to previous page" at bounding box center [222, 331] width 19 height 19
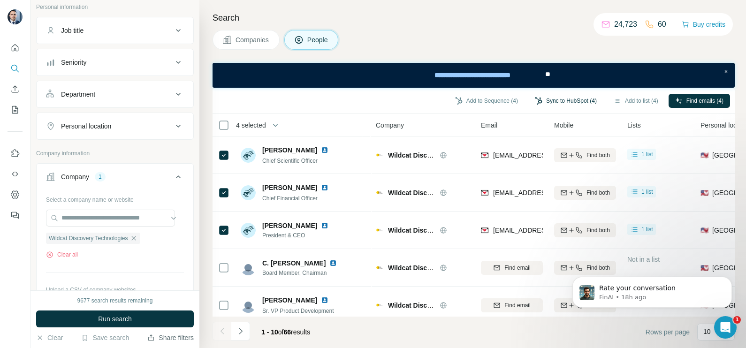
click at [567, 106] on button "Sync to HubSpot (4)" at bounding box center [566, 101] width 75 height 14
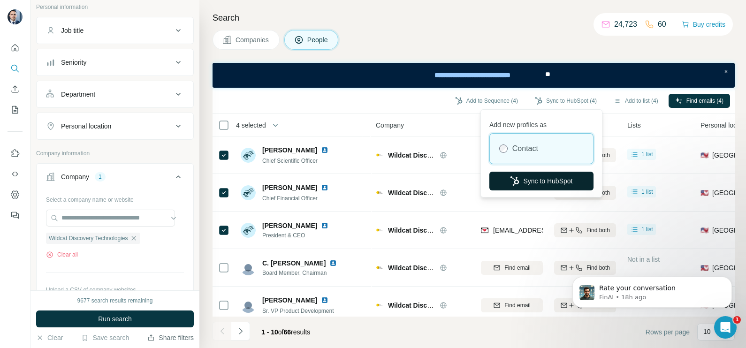
click at [520, 177] on button "Sync to HubSpot" at bounding box center [542, 181] width 104 height 19
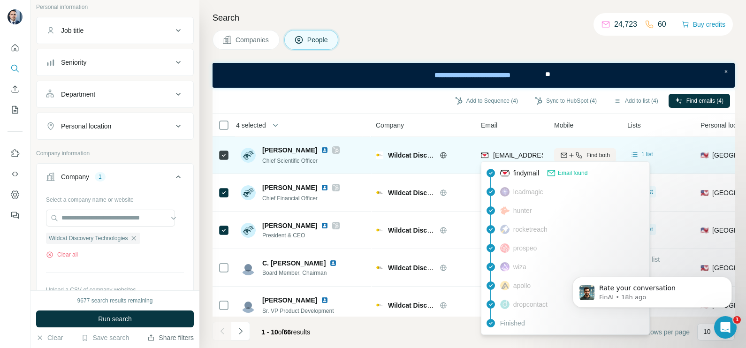
click at [519, 160] on div "[EMAIL_ADDRESS][DOMAIN_NAME]" at bounding box center [539, 156] width 116 height 11
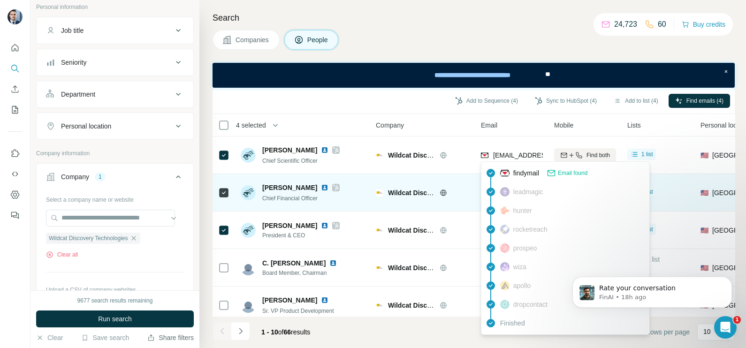
click at [469, 185] on td "Wildcat Discovery Technologies" at bounding box center [422, 193] width 105 height 38
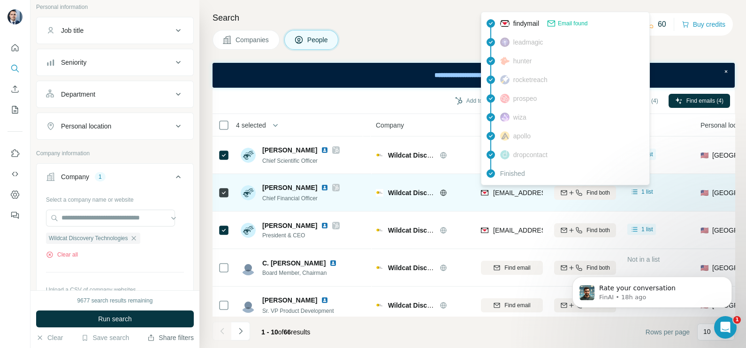
click at [515, 193] on span "[EMAIL_ADDRESS][DOMAIN_NAME]" at bounding box center [548, 193] width 111 height 8
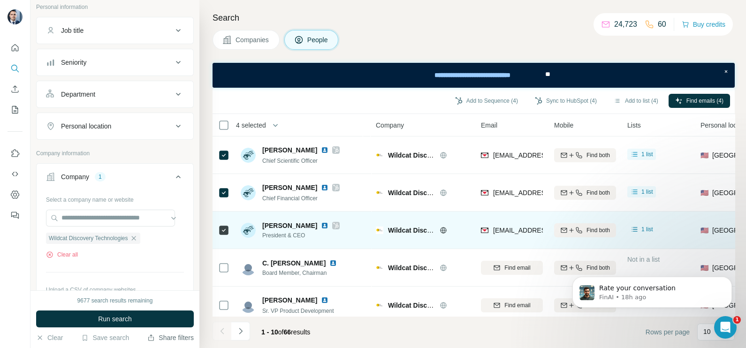
click at [528, 238] on div "[EMAIL_ADDRESS][DOMAIN_NAME]" at bounding box center [512, 230] width 62 height 26
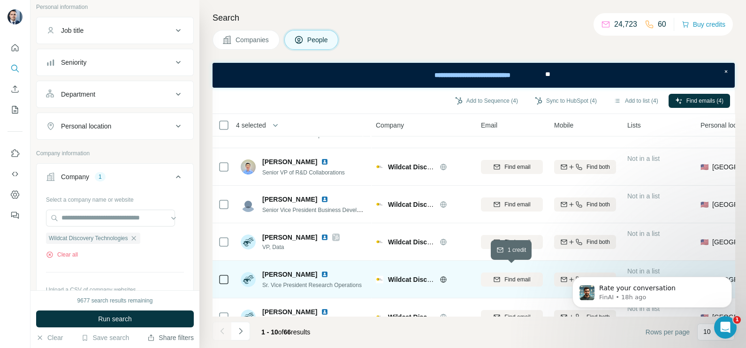
scroll to position [201, 0]
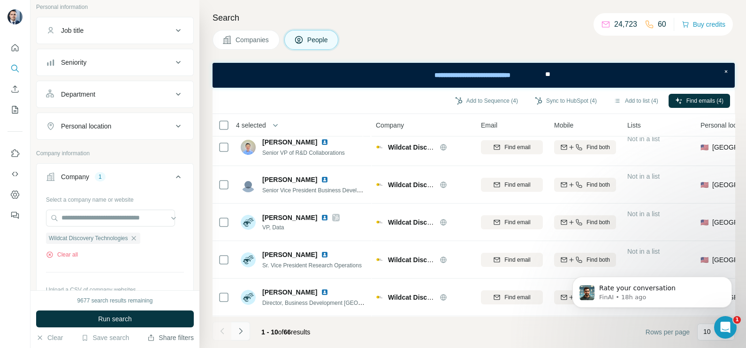
click at [240, 333] on icon "Navigate to next page" at bounding box center [240, 331] width 3 height 6
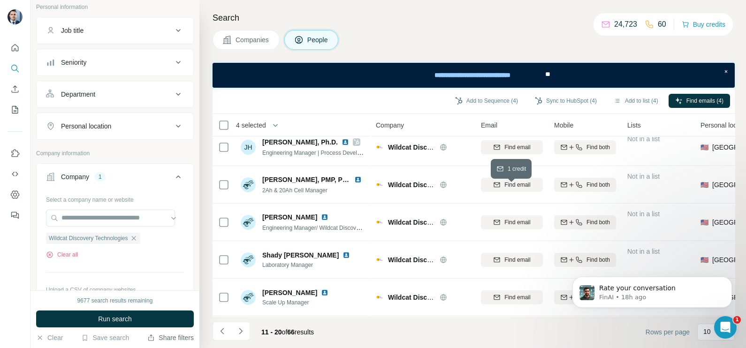
scroll to position [0, 0]
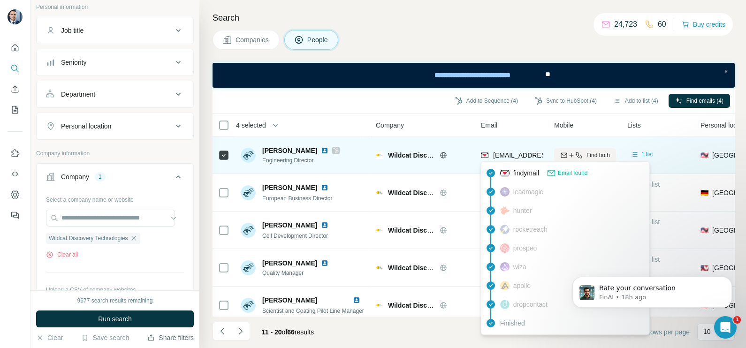
click at [506, 153] on span "[EMAIL_ADDRESS][DOMAIN_NAME]" at bounding box center [548, 156] width 111 height 8
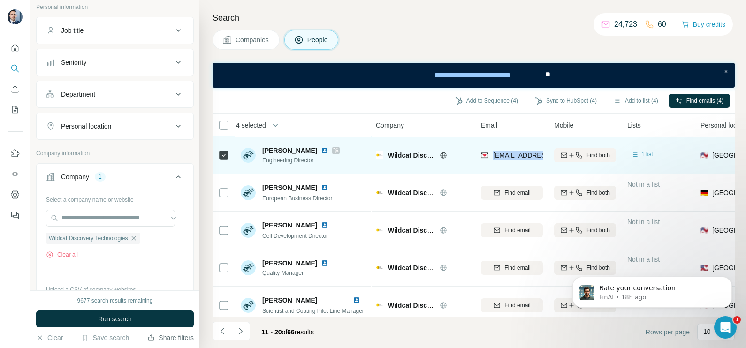
click at [506, 153] on span "[EMAIL_ADDRESS][DOMAIN_NAME]" at bounding box center [548, 156] width 111 height 8
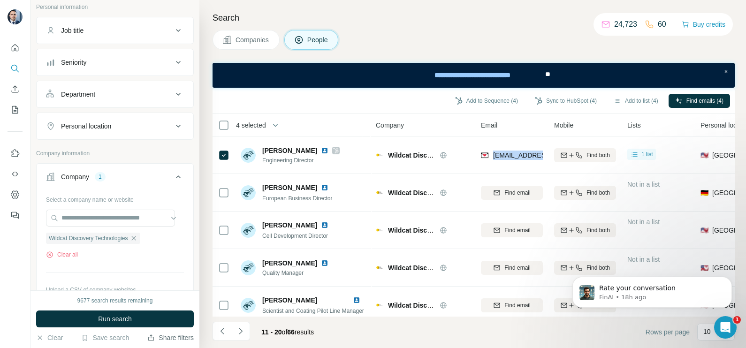
click at [253, 36] on span "Companies" at bounding box center [253, 39] width 34 height 9
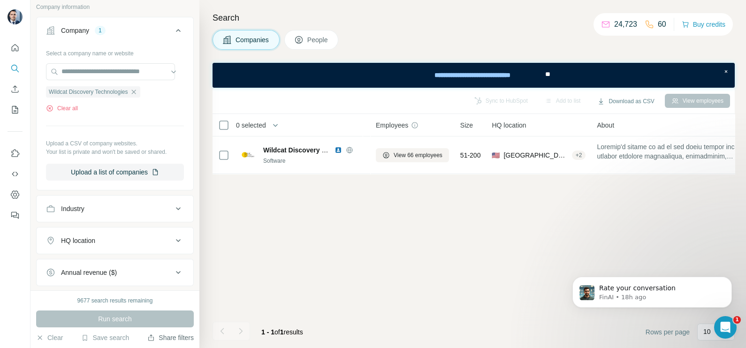
click at [140, 97] on div "Wildcat Discovery Technologies Clear all" at bounding box center [115, 96] width 138 height 32
click at [138, 92] on icon "button" at bounding box center [134, 92] width 8 height 8
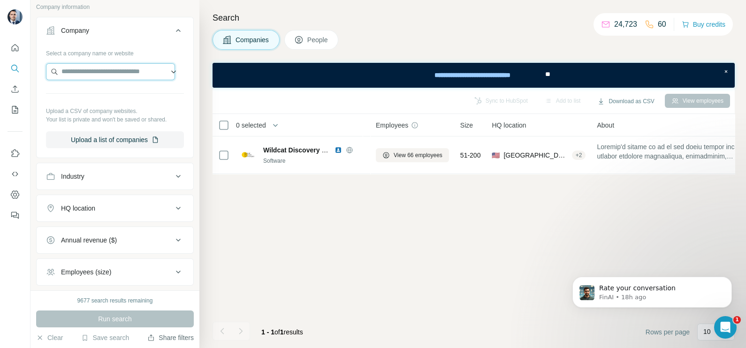
click at [117, 70] on input "text" at bounding box center [110, 71] width 129 height 17
paste input "**********"
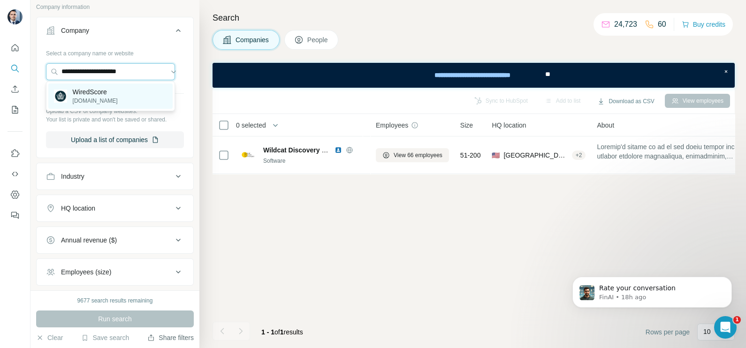
type input "**********"
click at [97, 95] on p "WiredScore" at bounding box center [95, 91] width 45 height 9
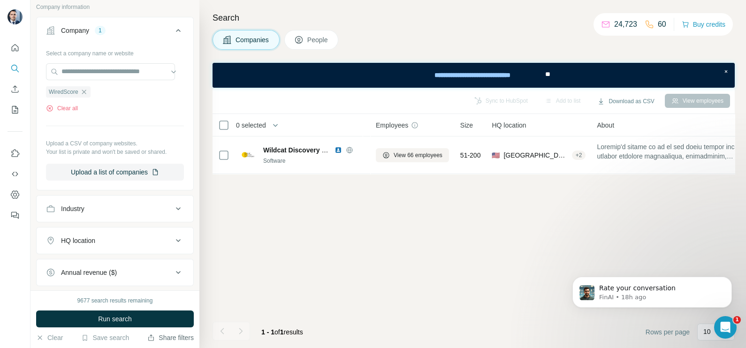
click at [146, 310] on div "9677 search results remaining Run search Clear Save search Share filters" at bounding box center [115, 320] width 169 height 58
click at [143, 317] on button "Run search" at bounding box center [115, 319] width 158 height 17
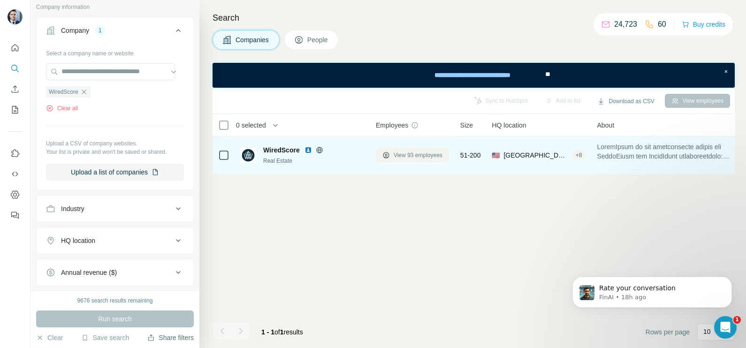
click at [415, 154] on span "View 93 employees" at bounding box center [418, 155] width 49 height 8
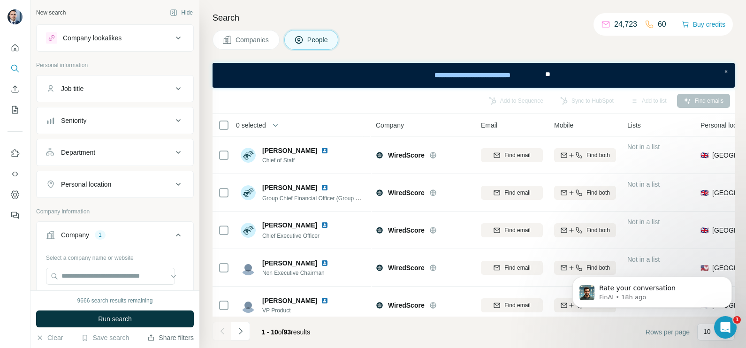
click at [247, 38] on span "Companies" at bounding box center [253, 39] width 34 height 9
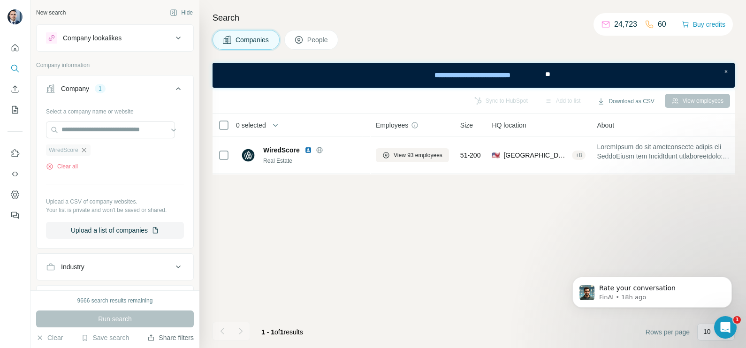
click at [85, 152] on icon "button" at bounding box center [84, 150] width 8 height 8
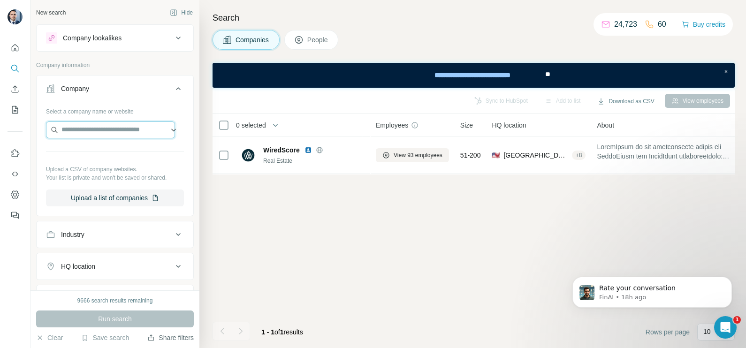
click at [89, 132] on input "text" at bounding box center [110, 130] width 129 height 17
paste input "**********"
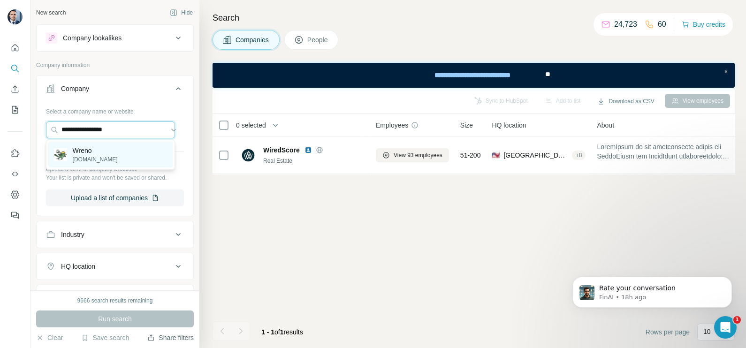
type input "**********"
click at [98, 156] on div "Wreno [DOMAIN_NAME]" at bounding box center [110, 154] width 124 height 25
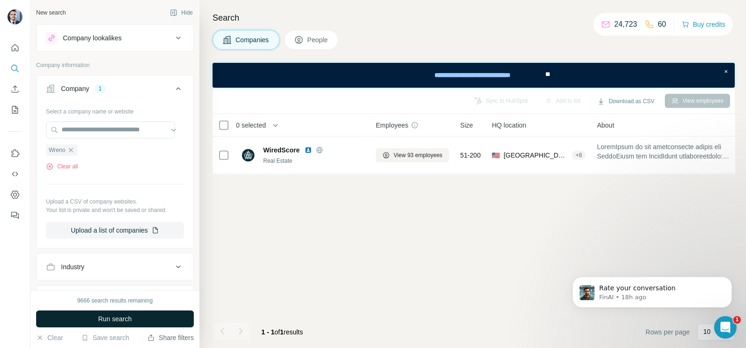
click at [138, 319] on button "Run search" at bounding box center [115, 319] width 158 height 17
